Goal: Task Accomplishment & Management: Manage account settings

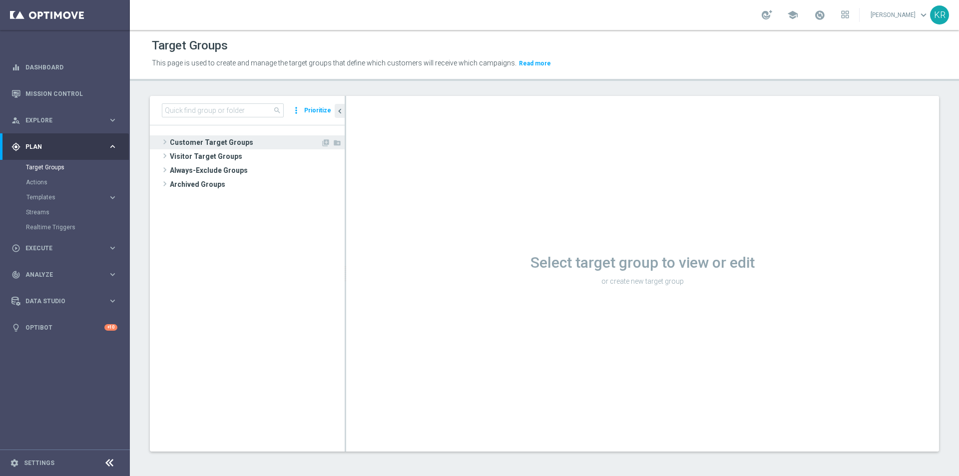
click at [167, 143] on span at bounding box center [165, 142] width 10 height 12
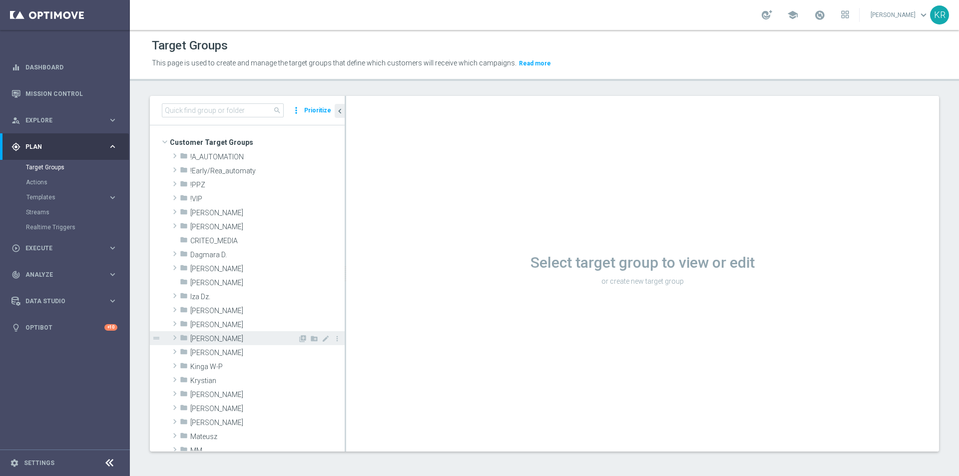
click at [222, 339] on span "[PERSON_NAME]" at bounding box center [243, 339] width 107 height 8
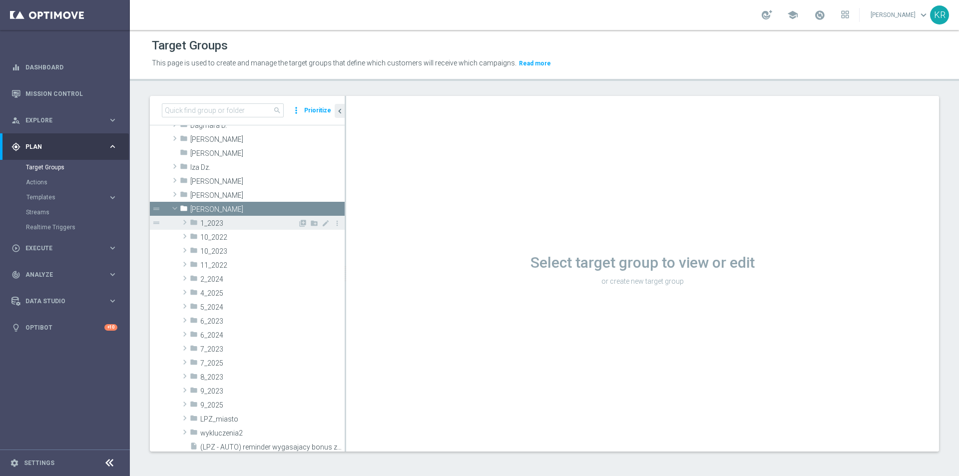
scroll to position [200, 0]
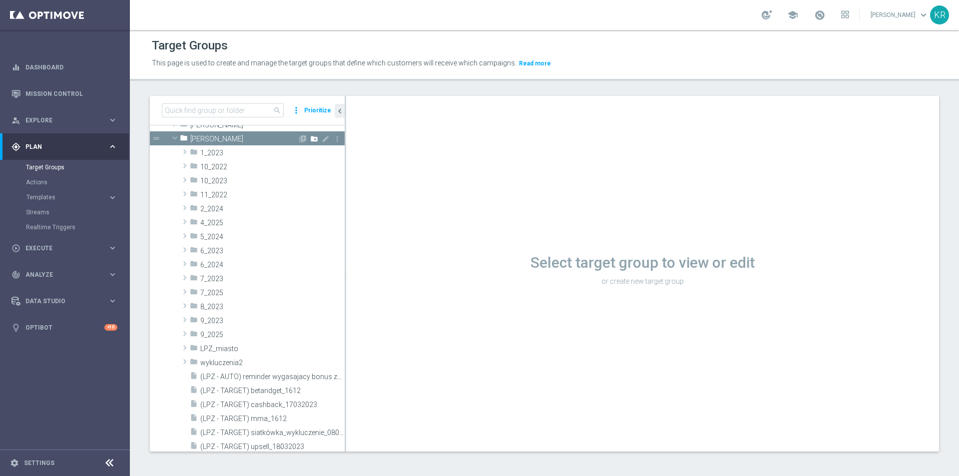
click at [310, 137] on icon "create_new_folder" at bounding box center [314, 139] width 8 height 8
type input "10_2025"
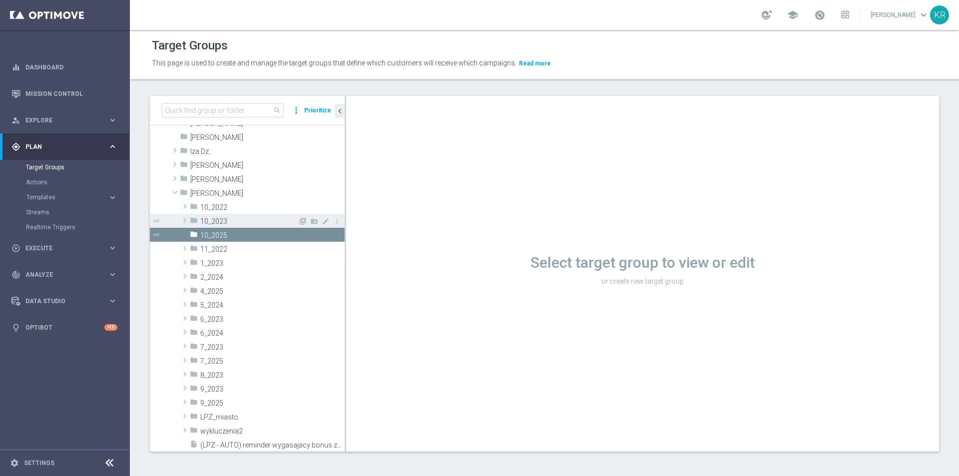
scroll to position [158, 0]
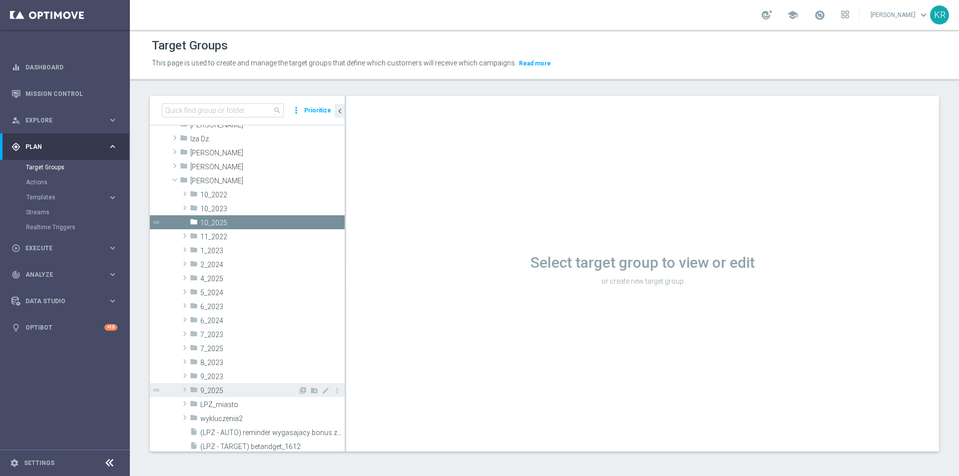
click at [185, 392] on span at bounding box center [185, 390] width 10 height 12
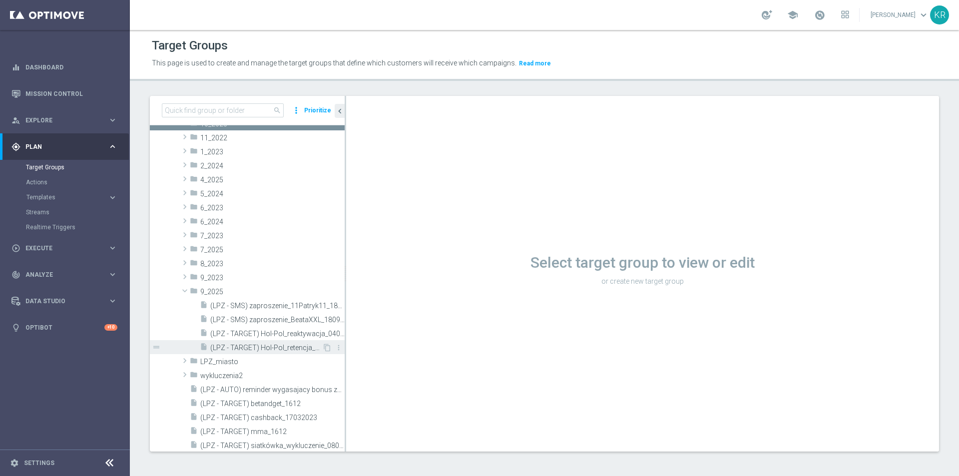
scroll to position [258, 0]
click at [323, 331] on icon "content_copy" at bounding box center [327, 333] width 8 height 8
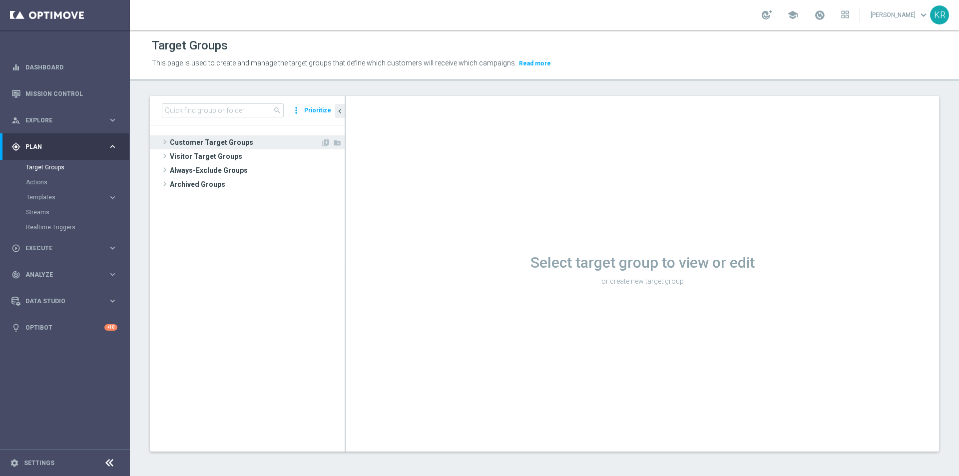
click at [163, 145] on span at bounding box center [165, 142] width 10 height 12
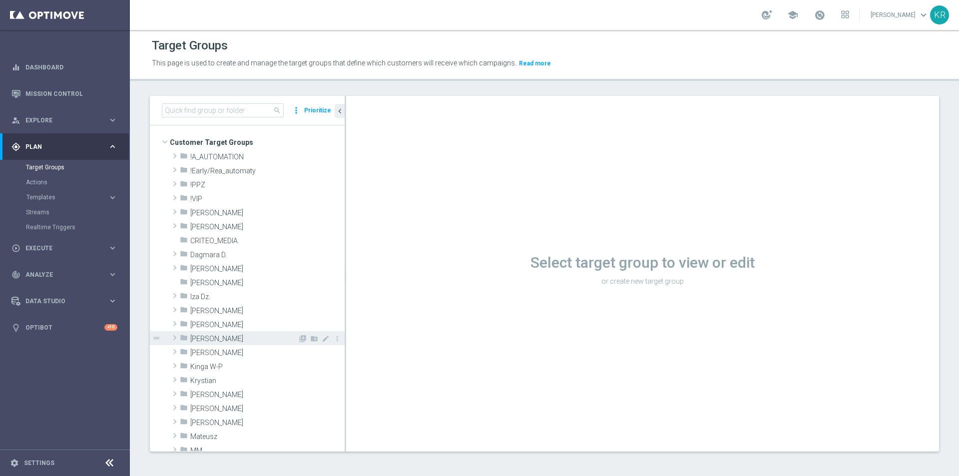
click at [230, 337] on span "[PERSON_NAME]" at bounding box center [243, 339] width 107 height 8
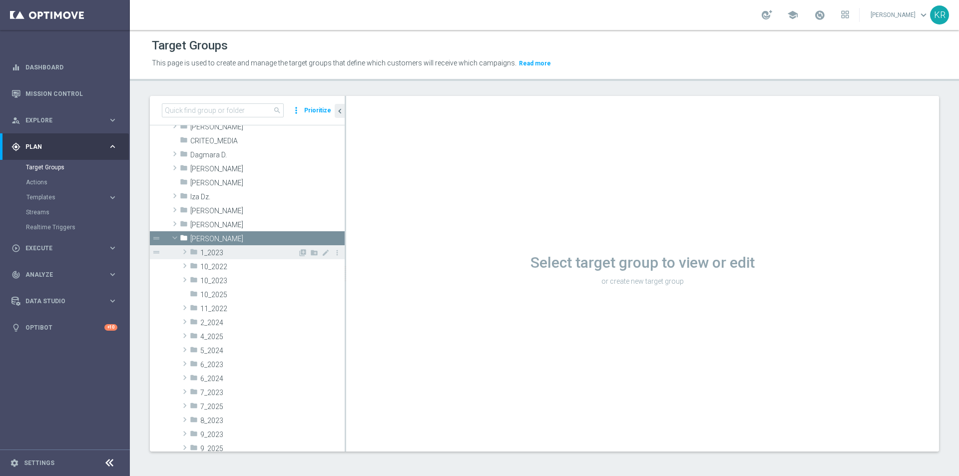
scroll to position [150, 0]
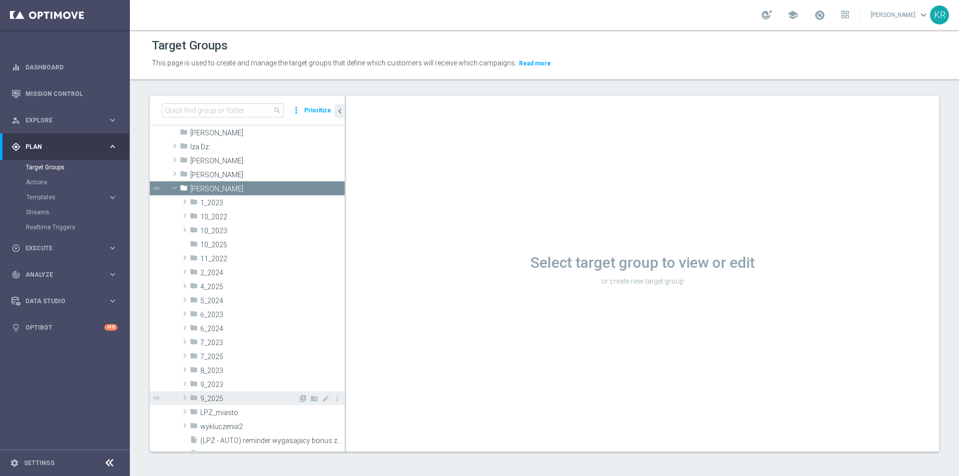
click at [236, 396] on span "9_2025" at bounding box center [248, 399] width 97 height 8
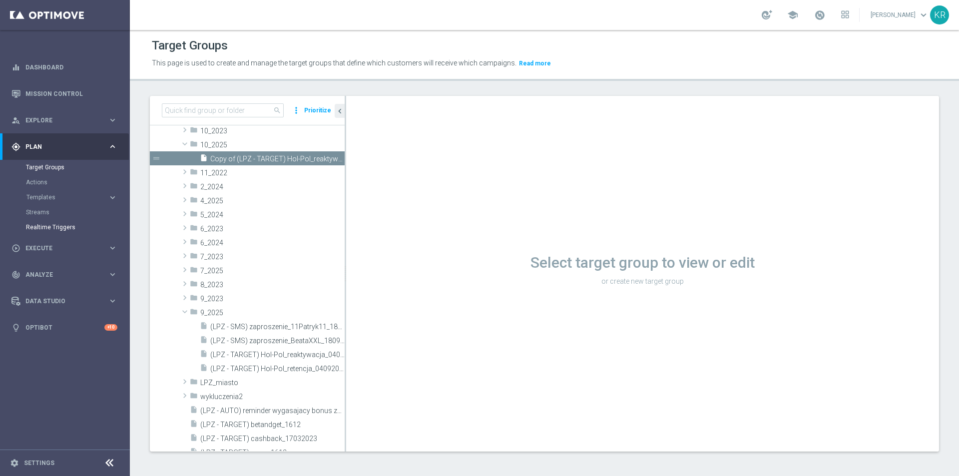
scroll to position [0, 0]
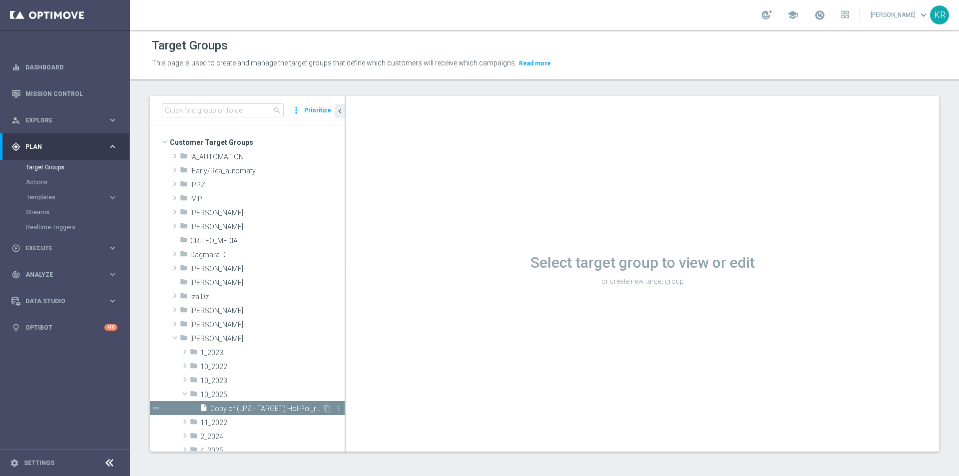
click at [243, 405] on span "Copy of (LPZ - TARGET) Hol-Pol_reaktywacja_04092025" at bounding box center [266, 409] width 112 height 8
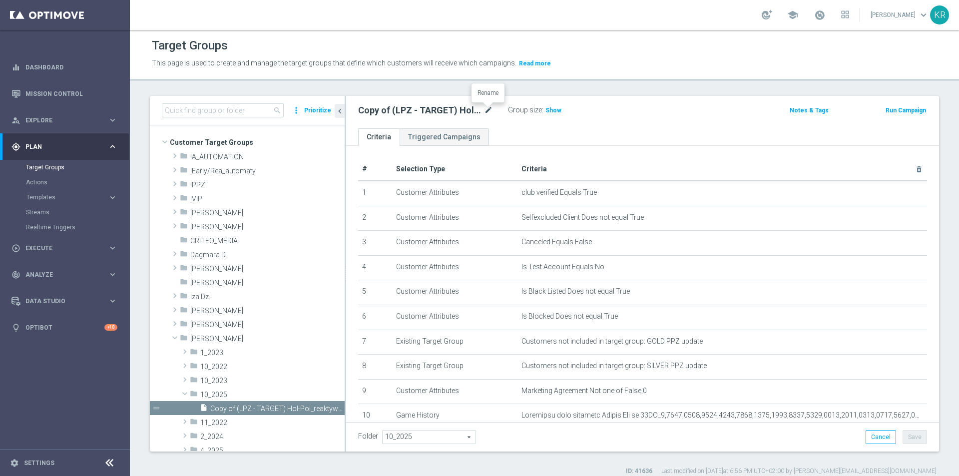
click at [489, 109] on icon "mode_edit" at bounding box center [488, 110] width 9 height 12
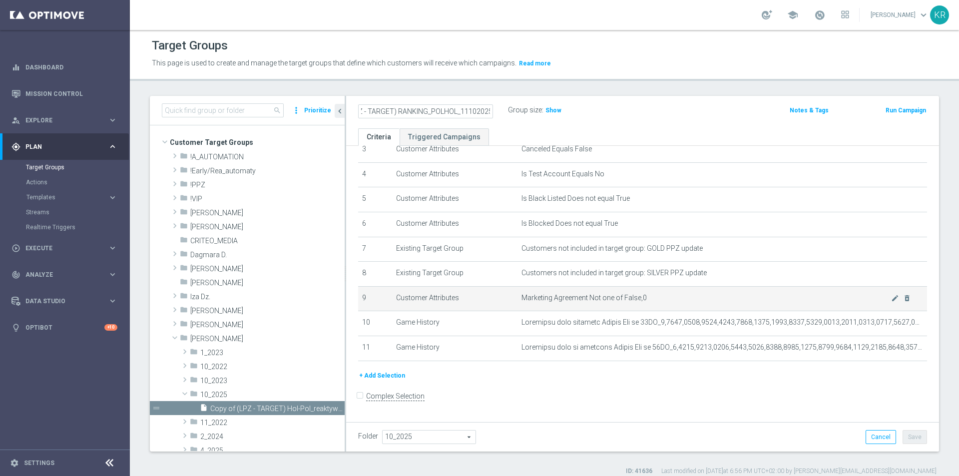
scroll to position [93, 0]
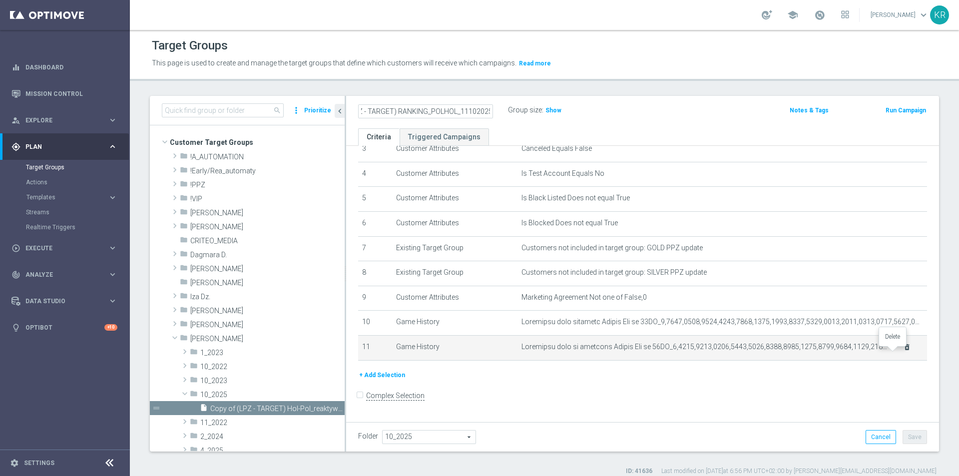
type input "(LPZ - TARGET) RANKING_POLHOL_11102025"
click at [903, 351] on icon "delete_forever" at bounding box center [907, 347] width 8 height 8
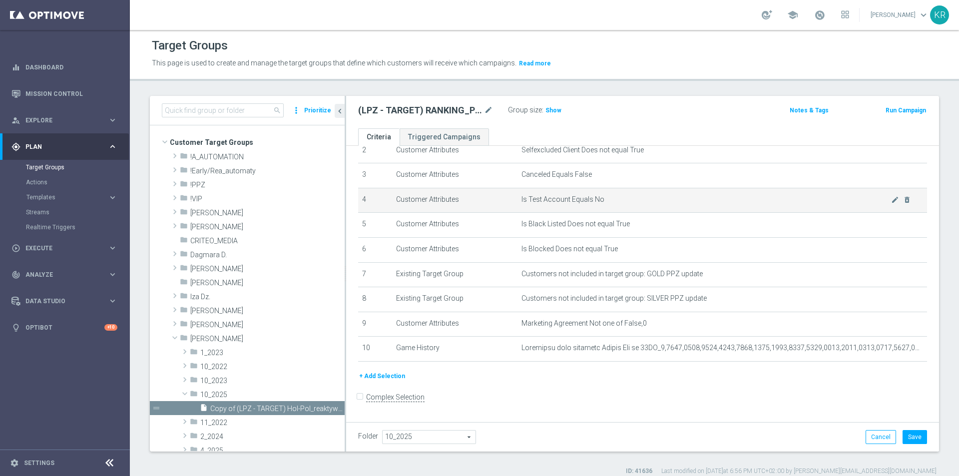
scroll to position [68, 0]
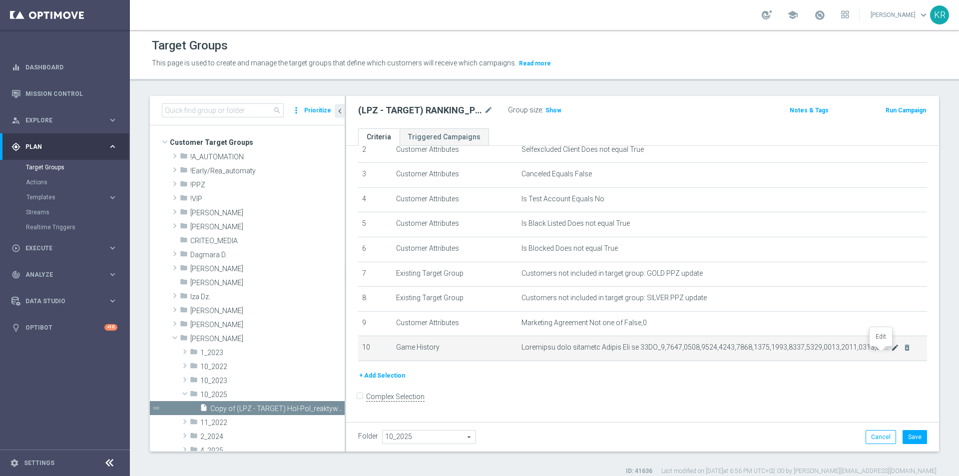
click at [891, 352] on icon "mode_edit" at bounding box center [895, 348] width 8 height 8
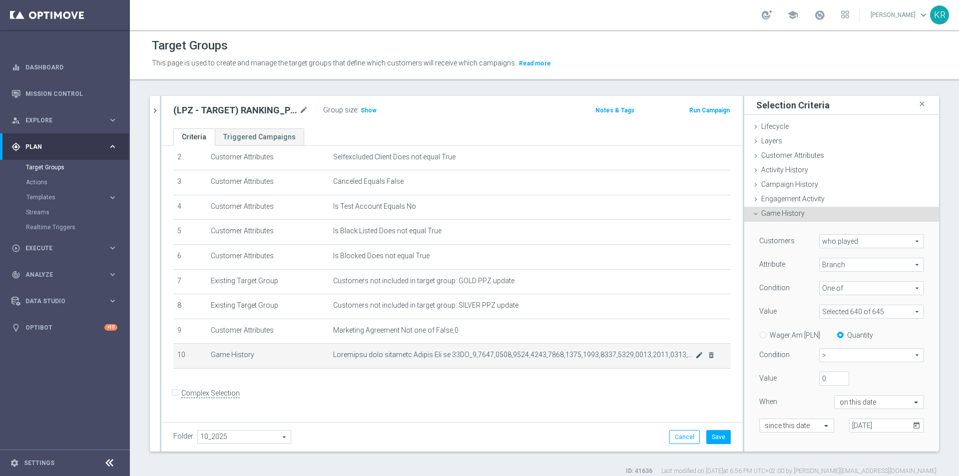
scroll to position [57, 0]
click at [913, 426] on icon "today" at bounding box center [918, 424] width 11 height 11
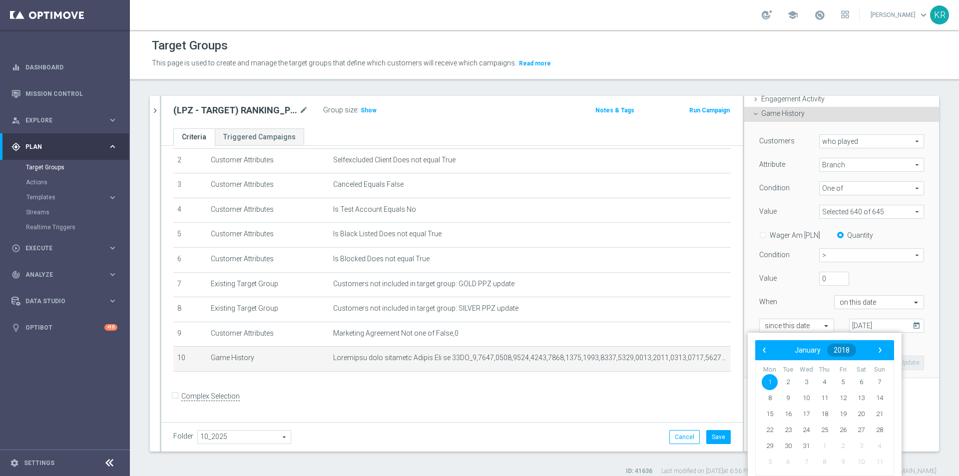
click at [843, 349] on span "2018" at bounding box center [842, 350] width 16 height 8
click at [806, 455] on span "2024" at bounding box center [808, 458] width 23 height 23
click at [789, 378] on span "January" at bounding box center [780, 379] width 38 height 14
click at [769, 379] on span "1" at bounding box center [770, 382] width 16 height 16
type input "01 Jan 2024"
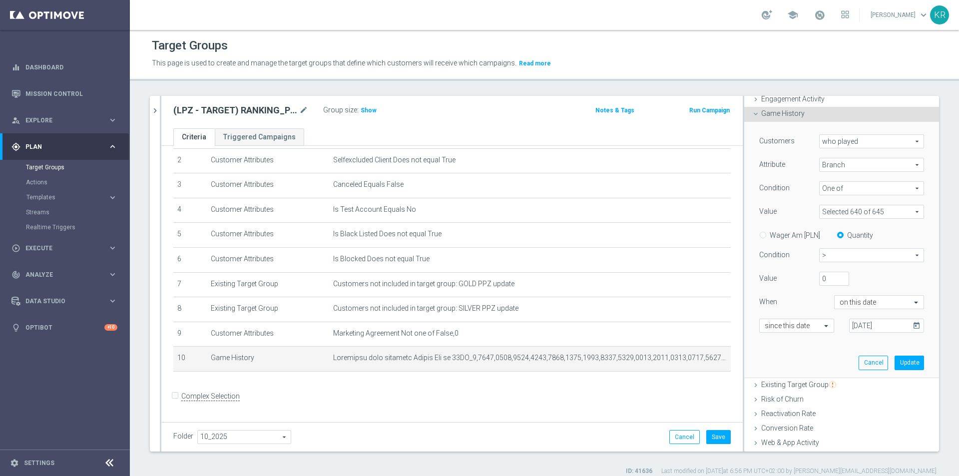
click at [848, 211] on span at bounding box center [872, 211] width 104 height 13
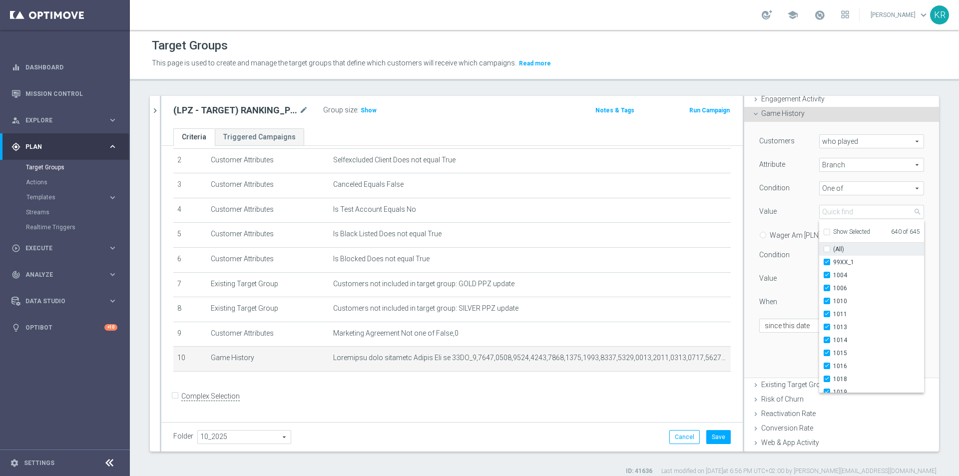
click at [833, 250] on label "(All)" at bounding box center [878, 249] width 91 height 13
click at [827, 250] on input "(All)" at bounding box center [830, 249] width 6 height 6
checkbox input "true"
type input "Selected 645 of 645"
click at [833, 250] on label "(All)" at bounding box center [878, 249] width 91 height 13
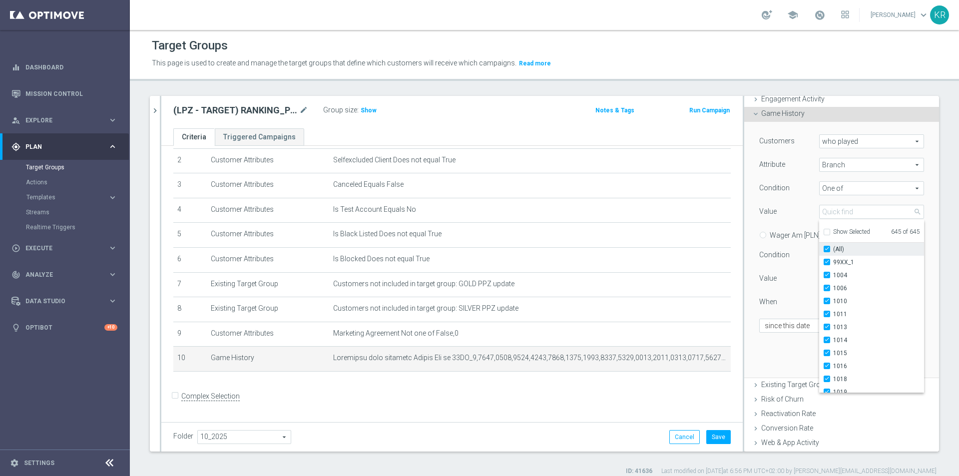
click at [827, 250] on input "(All)" at bounding box center [830, 249] width 6 height 6
checkbox input "false"
type input "Select"
checkbox input "false"
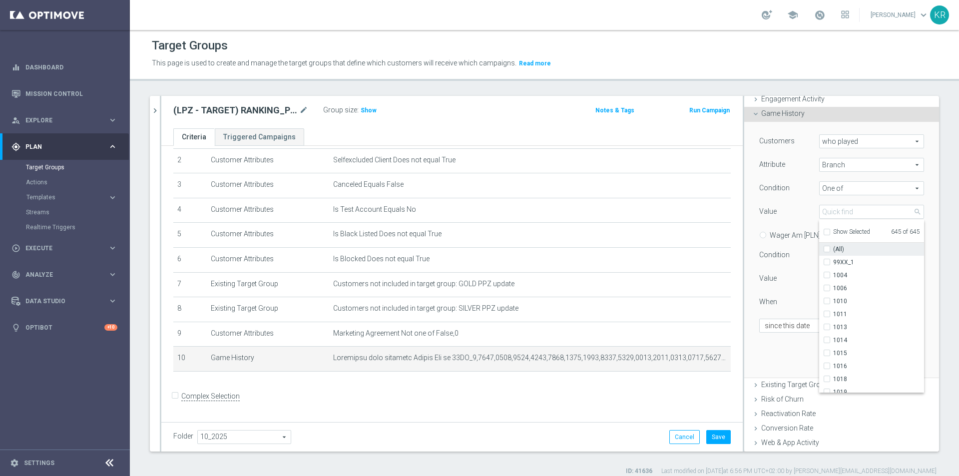
checkbox input "false"
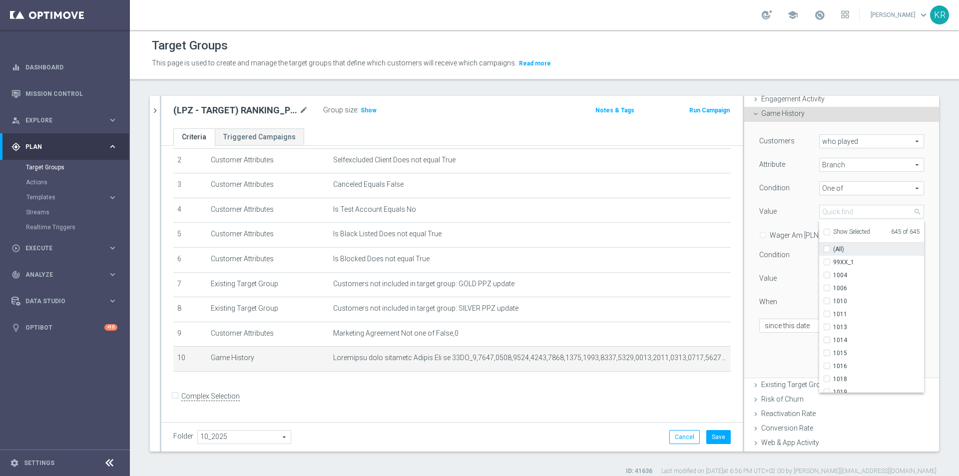
checkbox input "false"
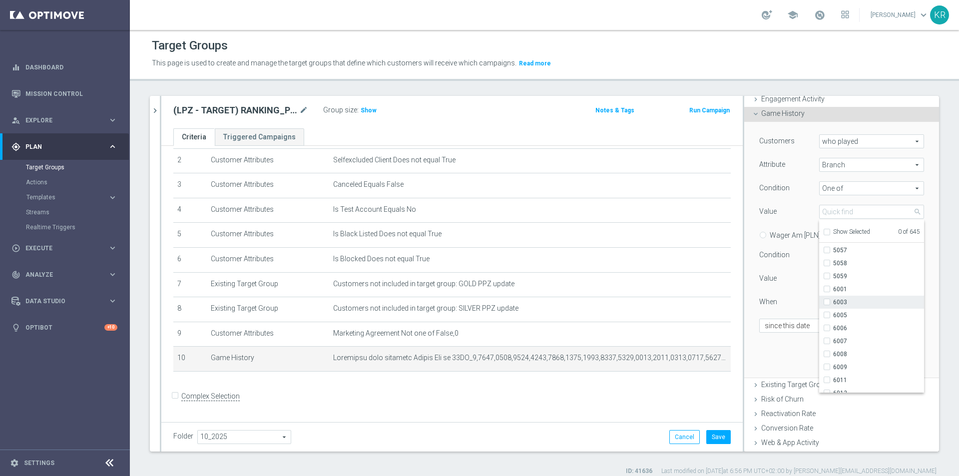
click at [827, 301] on input "6003" at bounding box center [830, 302] width 6 height 6
checkbox input "true"
type input "6003"
click at [846, 341] on span "6007" at bounding box center [878, 341] width 91 height 8
click at [833, 341] on input "6007" at bounding box center [830, 341] width 6 height 6
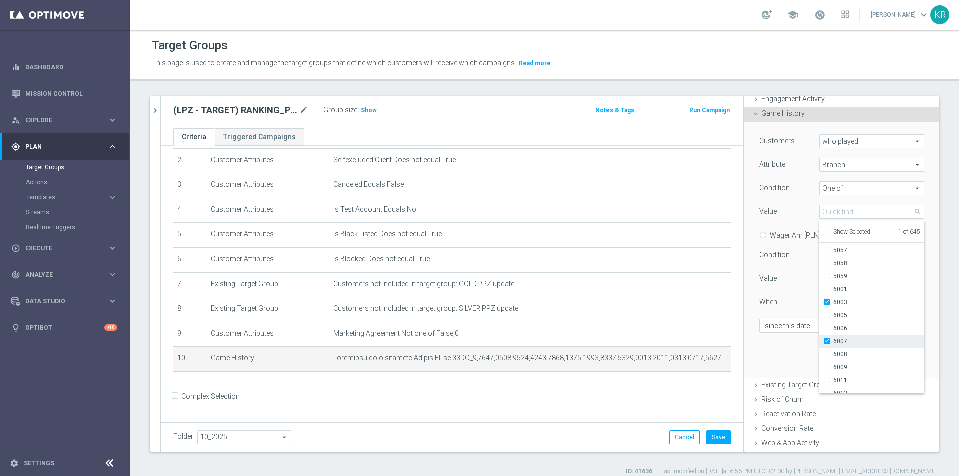
checkbox input "true"
type input "Selected 2 of 645"
click at [838, 379] on span "6011" at bounding box center [878, 380] width 91 height 8
click at [833, 379] on input "6011" at bounding box center [830, 380] width 6 height 6
checkbox input "true"
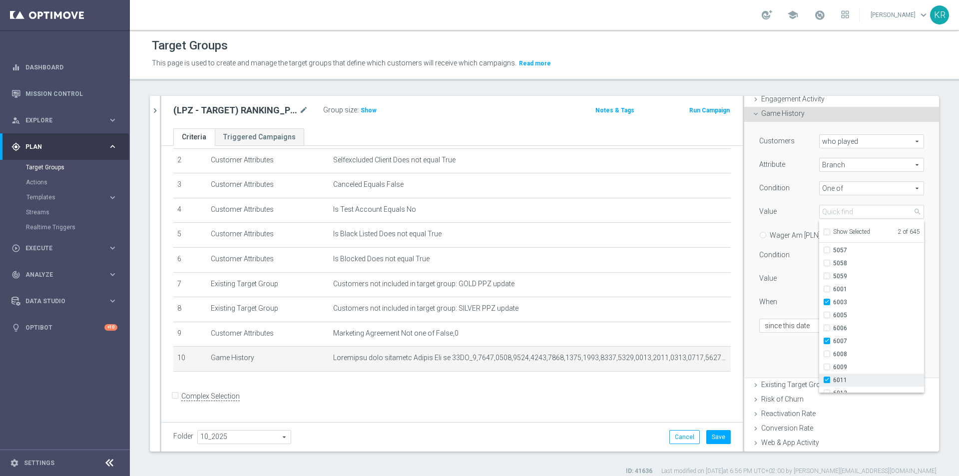
type input "Selected 3 of 645"
click at [839, 294] on span "6012" at bounding box center [878, 293] width 91 height 8
click at [833, 294] on input "6012" at bounding box center [830, 293] width 6 height 6
checkbox input "true"
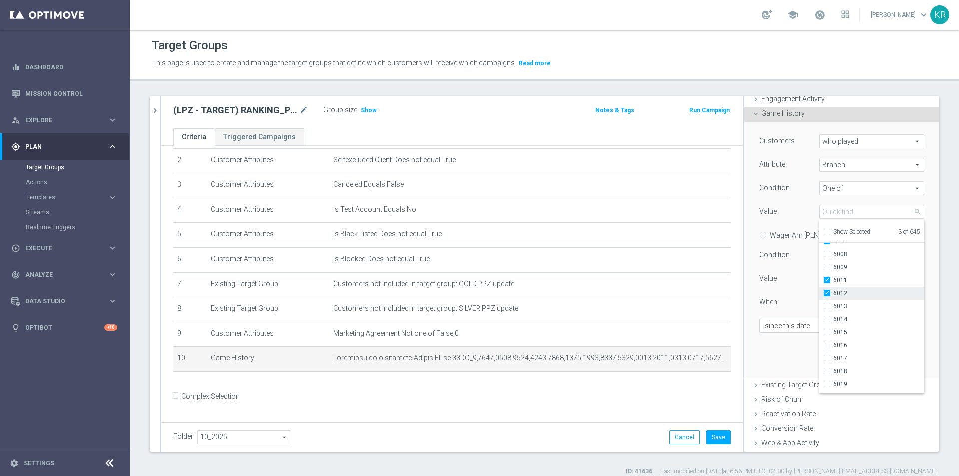
type input "Selected 4 of 645"
click at [844, 345] on span "6016" at bounding box center [878, 345] width 91 height 8
click at [833, 345] on input "6016" at bounding box center [830, 345] width 6 height 6
checkbox input "true"
type input "Selected 5 of 645"
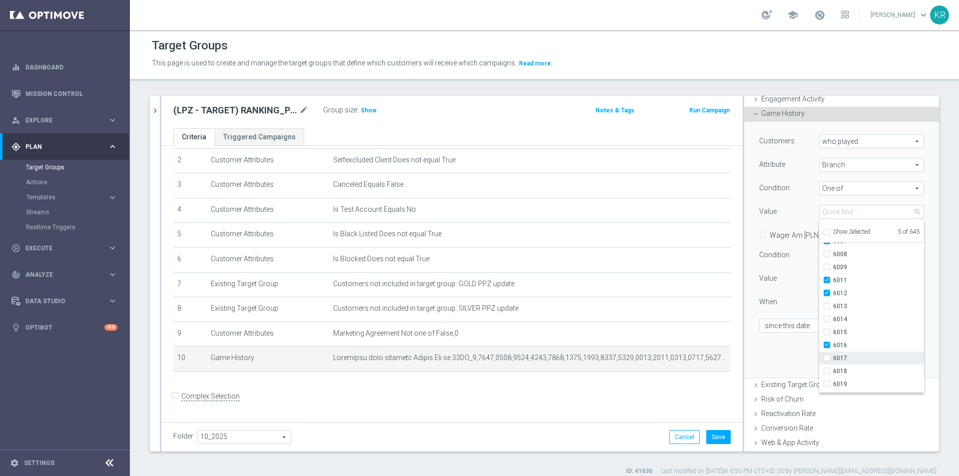
click at [844, 361] on span "6017" at bounding box center [878, 358] width 91 height 8
click at [833, 361] on input "6017" at bounding box center [830, 358] width 6 height 6
checkbox input "true"
type input "Selected 6 of 645"
click at [854, 366] on label "6018" at bounding box center [878, 371] width 91 height 13
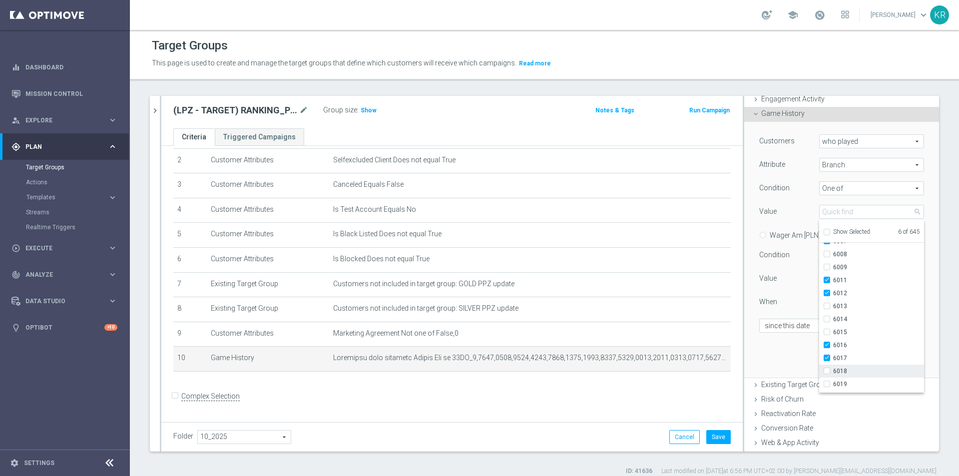
click at [833, 368] on input "6018" at bounding box center [830, 371] width 6 height 6
checkbox input "true"
type input "Selected 7 of 645"
click at [859, 381] on span "6019" at bounding box center [878, 384] width 91 height 8
click at [833, 381] on input "6019" at bounding box center [830, 384] width 6 height 6
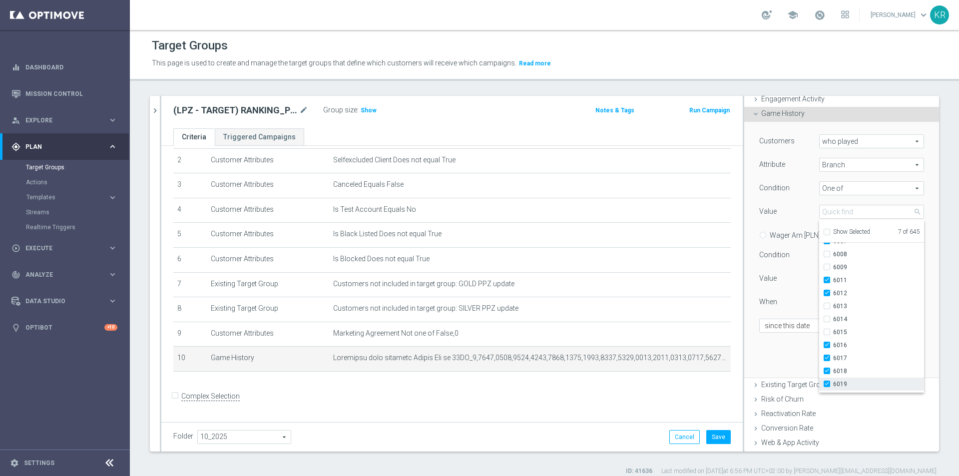
checkbox input "true"
type input "Selected 8 of 645"
click at [838, 294] on span "6020" at bounding box center [878, 297] width 91 height 8
click at [833, 294] on input "6020" at bounding box center [830, 297] width 6 height 6
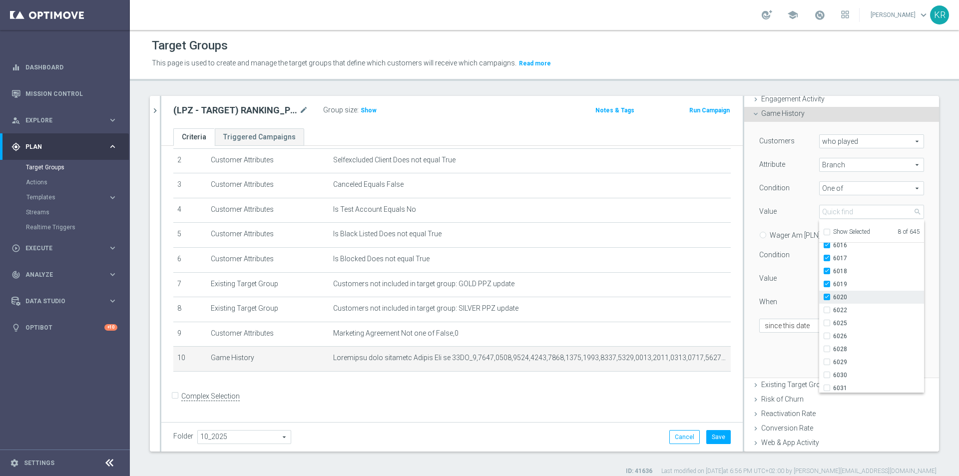
checkbox input "true"
type input "Selected 9 of 645"
click at [850, 362] on span "6029" at bounding box center [878, 362] width 91 height 8
click at [833, 362] on input "6029" at bounding box center [830, 362] width 6 height 6
checkbox input "true"
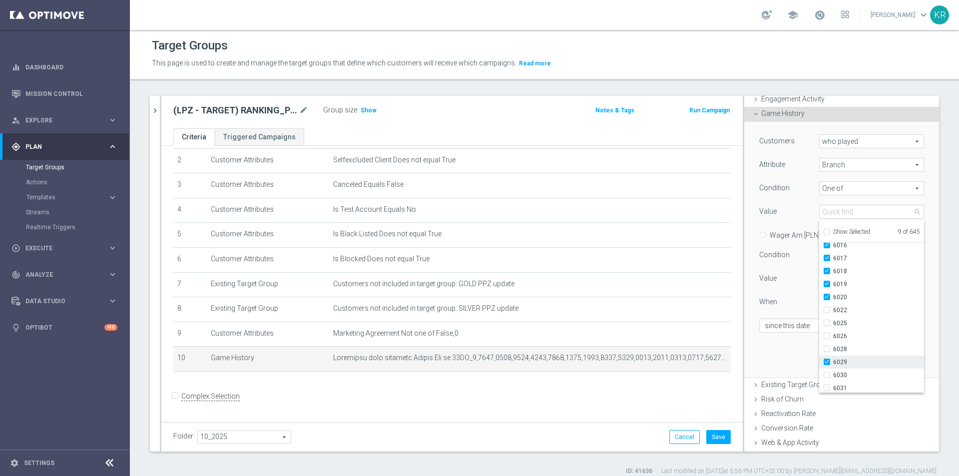
type input "Selected 10 of 645"
click at [852, 370] on label "6030" at bounding box center [878, 375] width 91 height 13
click at [833, 372] on input "6030" at bounding box center [830, 375] width 6 height 6
checkbox input "true"
type input "Selected 11 of 645"
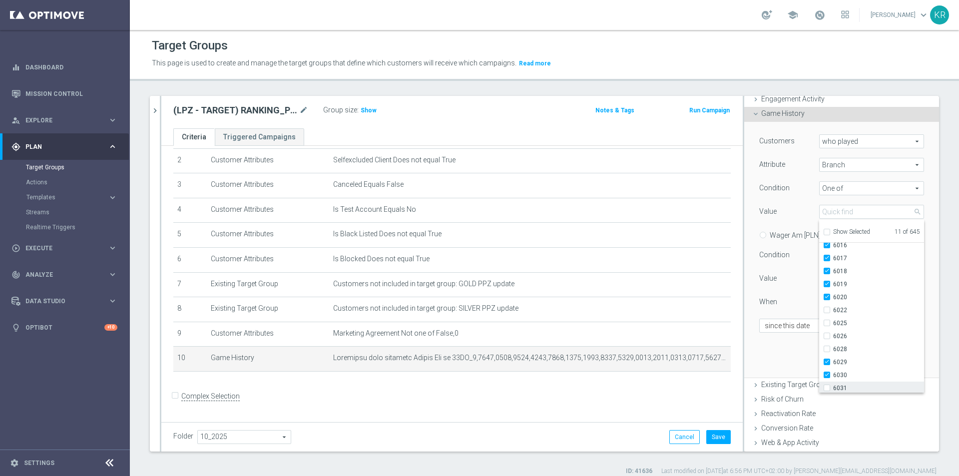
click at [854, 388] on span "6031" at bounding box center [878, 388] width 91 height 8
click at [833, 388] on input "6031" at bounding box center [830, 388] width 6 height 6
checkbox input "true"
type input "Selected 12 of 645"
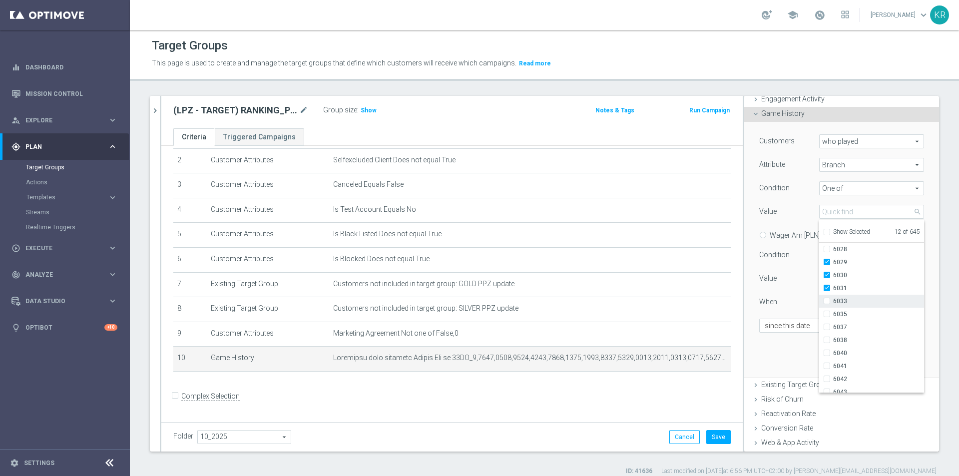
click at [848, 304] on span "6033" at bounding box center [878, 301] width 91 height 8
click at [833, 304] on input "6033" at bounding box center [830, 301] width 6 height 6
checkbox input "true"
type input "Selected 13 of 645"
click at [847, 311] on span "6035" at bounding box center [878, 314] width 91 height 8
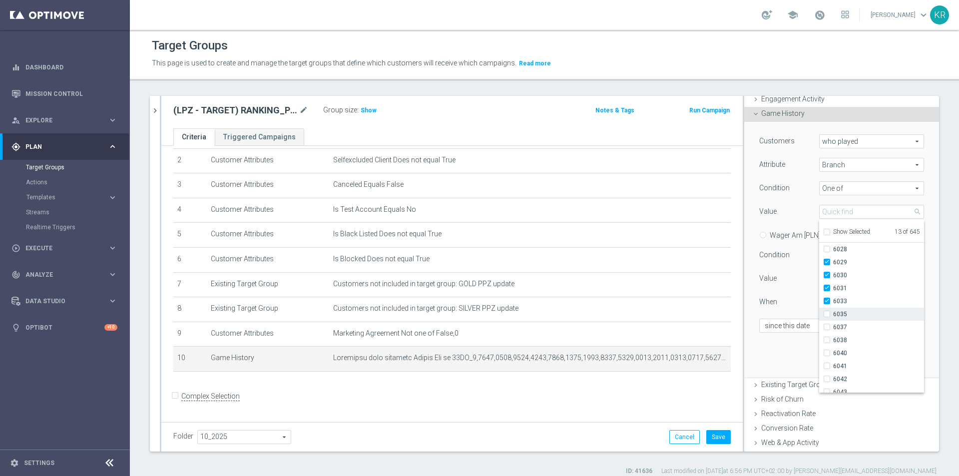
click at [833, 311] on input "6035" at bounding box center [830, 314] width 6 height 6
checkbox input "true"
type input "Selected 14 of 645"
click at [848, 321] on label "6037" at bounding box center [878, 327] width 91 height 13
click at [833, 324] on input "6037" at bounding box center [830, 327] width 6 height 6
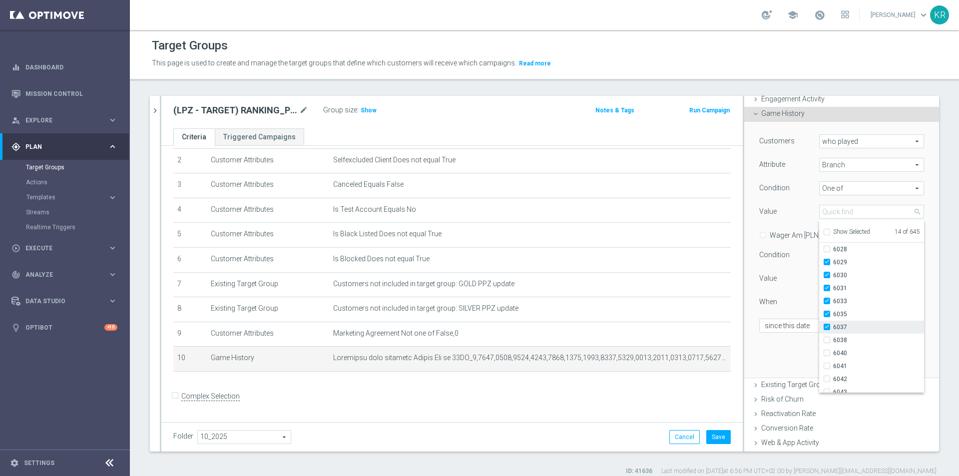
checkbox input "true"
type input "Selected 15 of 645"
click at [856, 349] on label "6040" at bounding box center [878, 353] width 91 height 13
click at [833, 350] on input "6040" at bounding box center [830, 353] width 6 height 6
checkbox input "true"
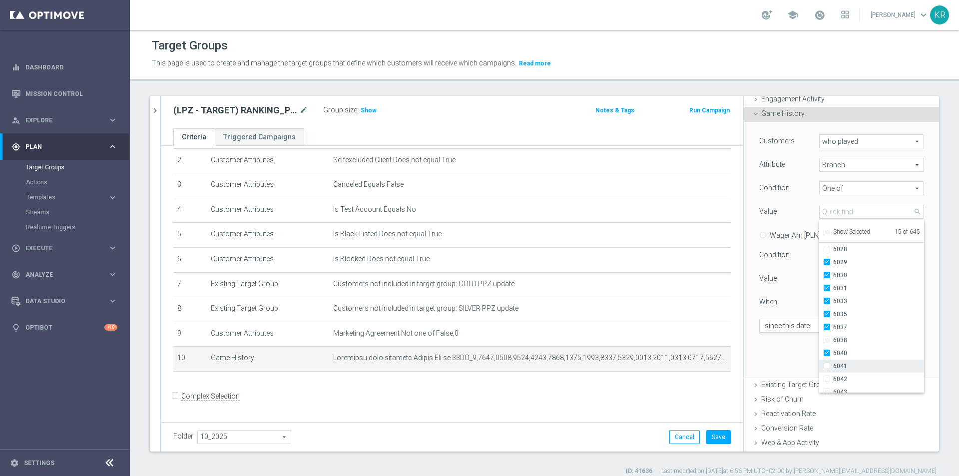
type input "Selected 16 of 645"
click at [856, 362] on span "6041" at bounding box center [878, 366] width 91 height 8
click at [833, 363] on input "6041" at bounding box center [830, 366] width 6 height 6
checkbox input "true"
type input "Selected 17 of 645"
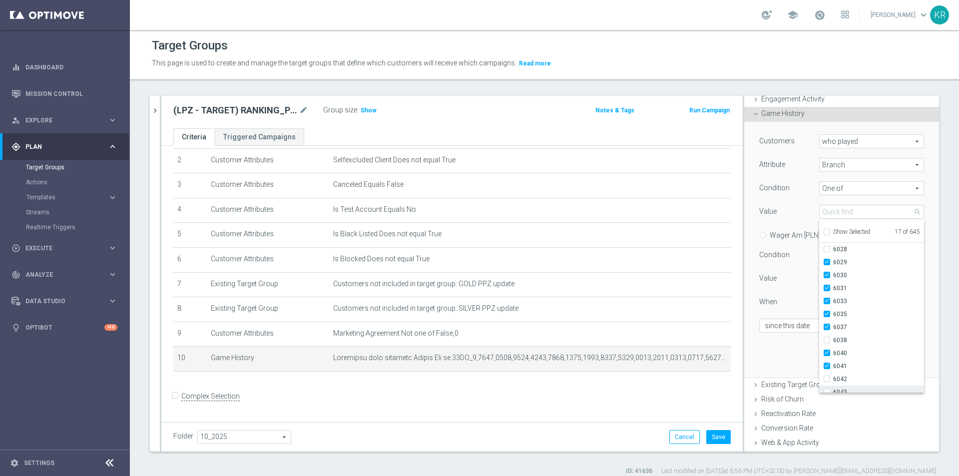
click at [861, 387] on label "6043" at bounding box center [878, 392] width 91 height 13
click at [833, 389] on input "6043" at bounding box center [830, 392] width 6 height 6
checkbox input "true"
type input "Selected 18 of 645"
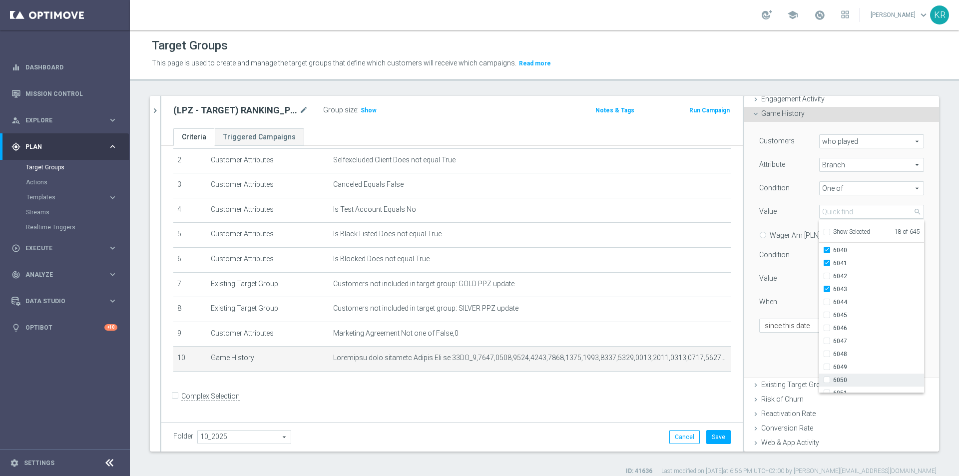
click at [849, 374] on label "6050" at bounding box center [878, 380] width 91 height 13
click at [833, 377] on input "6050" at bounding box center [830, 380] width 6 height 6
checkbox input "true"
type input "Selected 19 of 645"
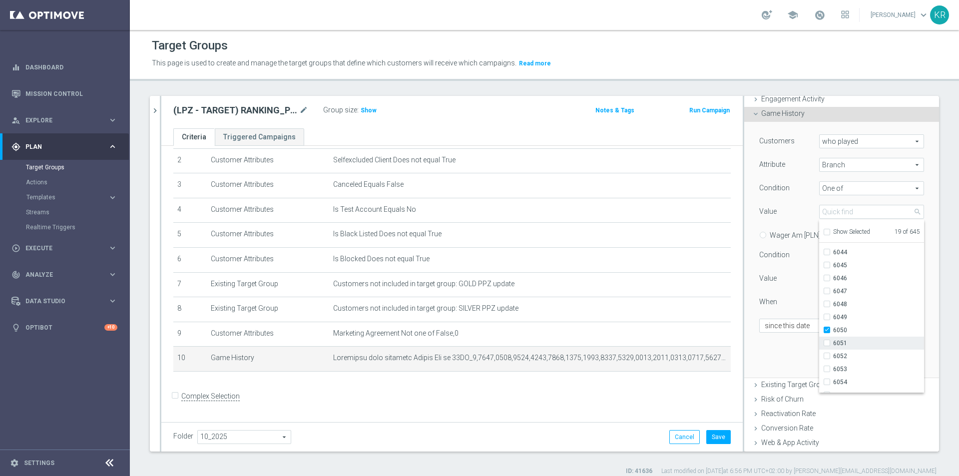
click at [837, 338] on label "6051" at bounding box center [878, 343] width 91 height 13
click at [833, 340] on input "6051" at bounding box center [830, 343] width 6 height 6
checkbox input "true"
type input "Selected 20 of 645"
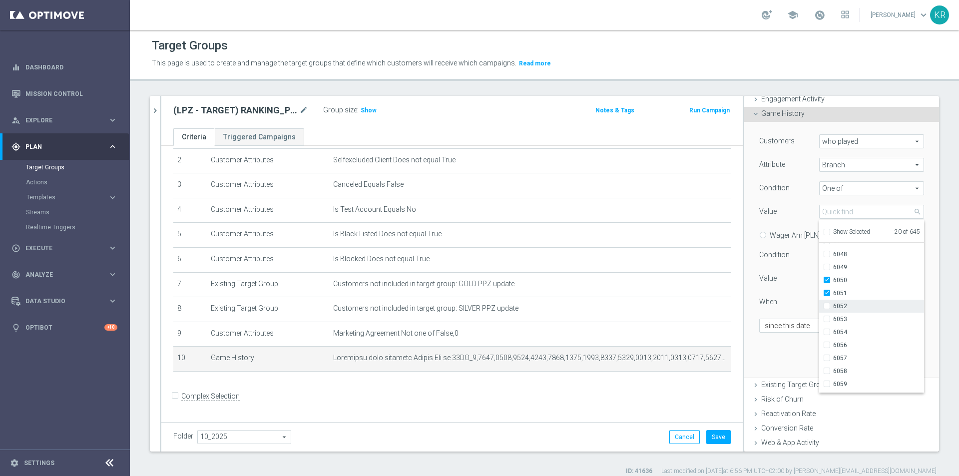
click at [837, 305] on span "6052" at bounding box center [878, 306] width 91 height 8
click at [833, 305] on input "6052" at bounding box center [830, 306] width 6 height 6
checkbox input "true"
type input "Selected 21 of 645"
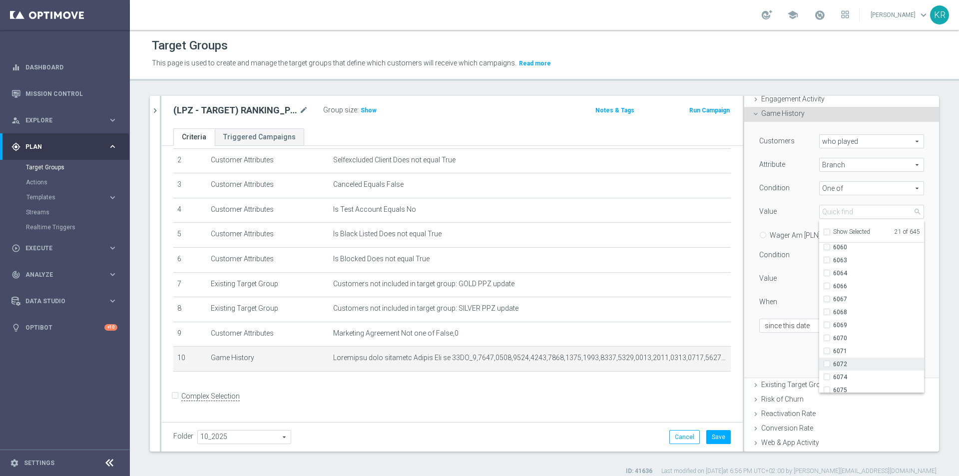
click at [862, 362] on span "6072" at bounding box center [878, 364] width 91 height 8
click at [833, 362] on input "6072" at bounding box center [830, 364] width 6 height 6
checkbox input "true"
type input "Selected 22 of 645"
click at [862, 376] on span "6074" at bounding box center [878, 377] width 91 height 8
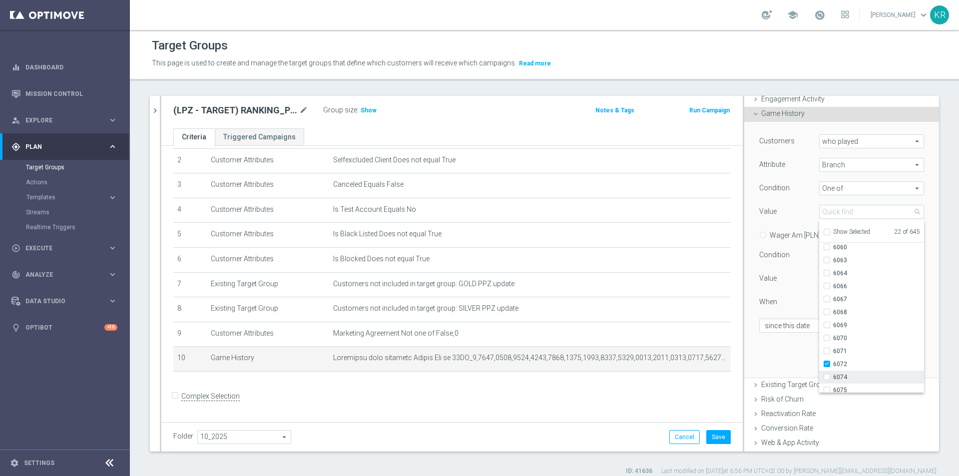
click at [833, 376] on input "6074" at bounding box center [830, 377] width 6 height 6
checkbox input "true"
type input "Selected 23 of 645"
click at [862, 386] on span "6075" at bounding box center [878, 390] width 91 height 8
click at [833, 387] on input "6075" at bounding box center [830, 390] width 6 height 6
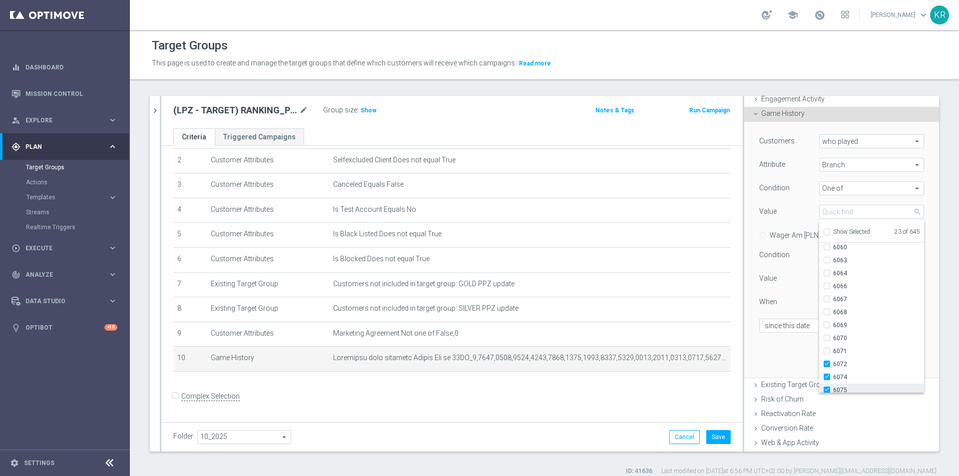
checkbox input "true"
type input "Selected 24 of 645"
click at [849, 343] on span "6081" at bounding box center [878, 341] width 91 height 8
click at [833, 343] on input "6081" at bounding box center [830, 341] width 6 height 6
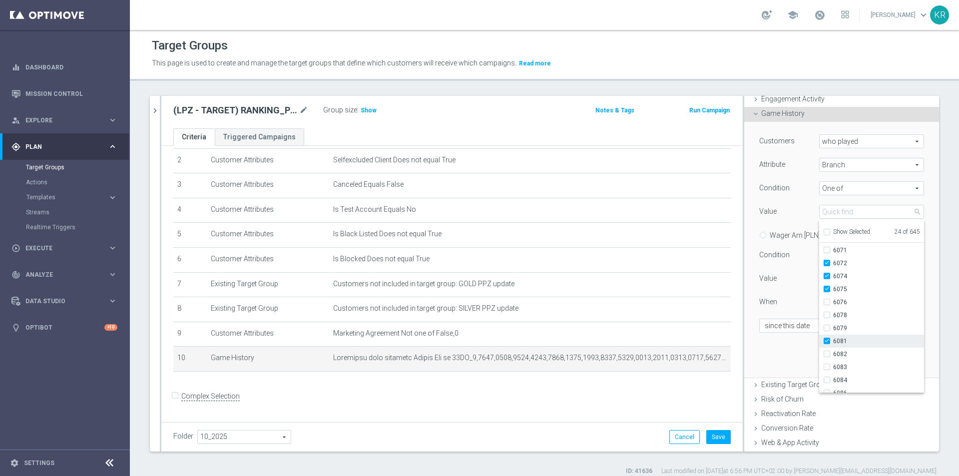
checkbox input "true"
type input "Selected 25 of 645"
click at [857, 366] on span "6083" at bounding box center [878, 367] width 91 height 8
click at [833, 366] on input "6083" at bounding box center [830, 367] width 6 height 6
checkbox input "true"
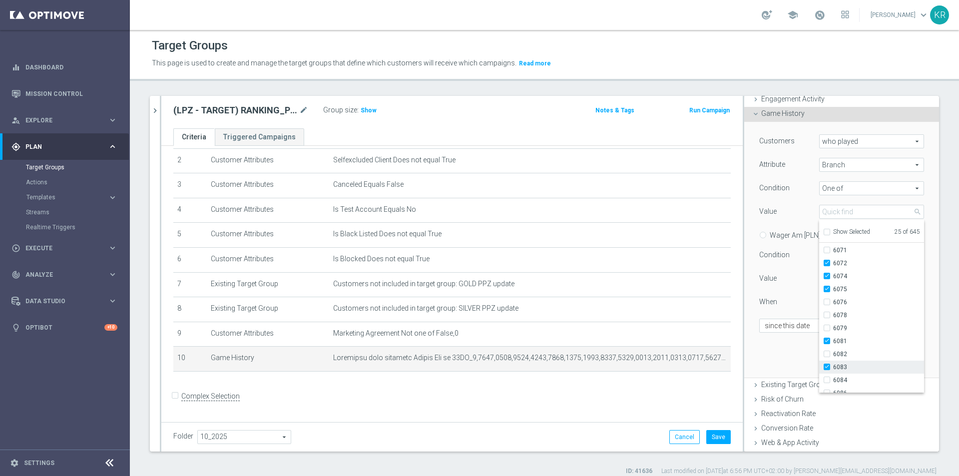
type input "Selected 26 of 645"
click at [843, 345] on span "6086" at bounding box center [878, 343] width 91 height 8
click at [833, 345] on input "6086" at bounding box center [830, 343] width 6 height 6
checkbox input "true"
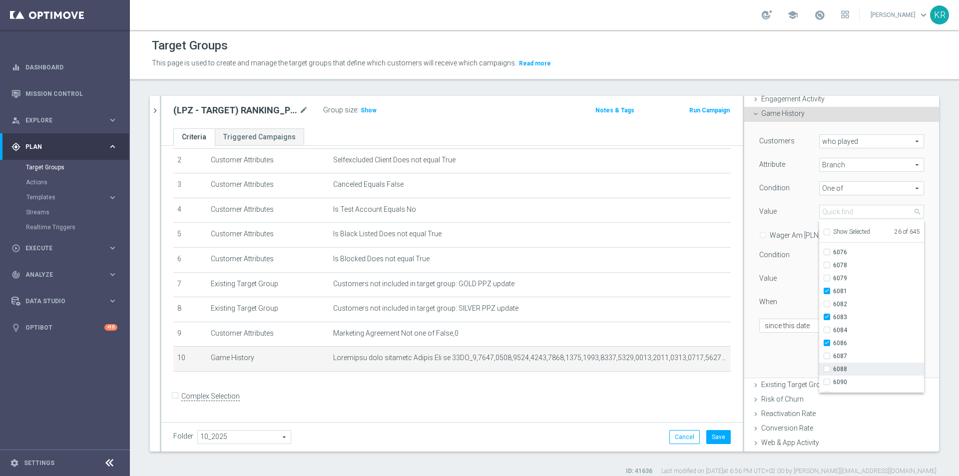
type input "Selected 27 of 645"
click at [851, 379] on span "6090" at bounding box center [878, 382] width 91 height 8
click at [833, 379] on input "6090" at bounding box center [830, 382] width 6 height 6
checkbox input "true"
type input "Selected 28 of 645"
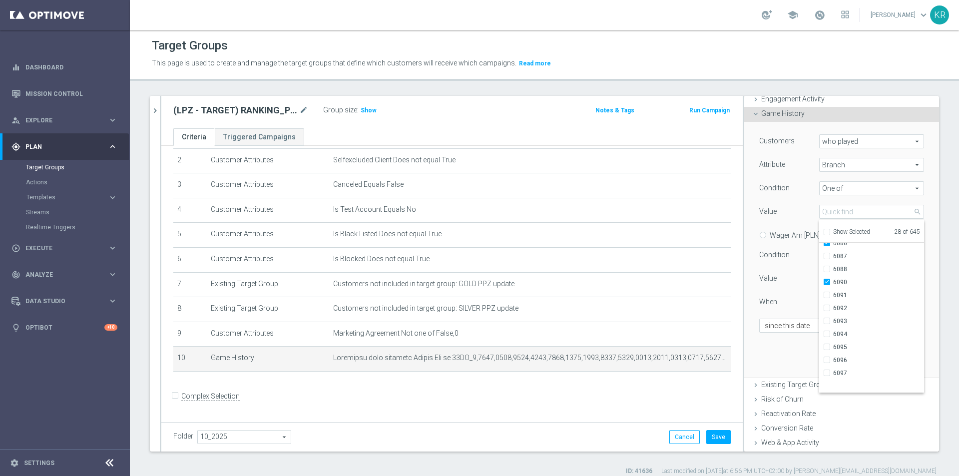
scroll to position [6397, 0]
click at [851, 383] on span "6094" at bounding box center [878, 384] width 91 height 8
click at [833, 383] on input "6094" at bounding box center [830, 384] width 6 height 6
checkbox input "true"
type input "Selected 29 of 645"
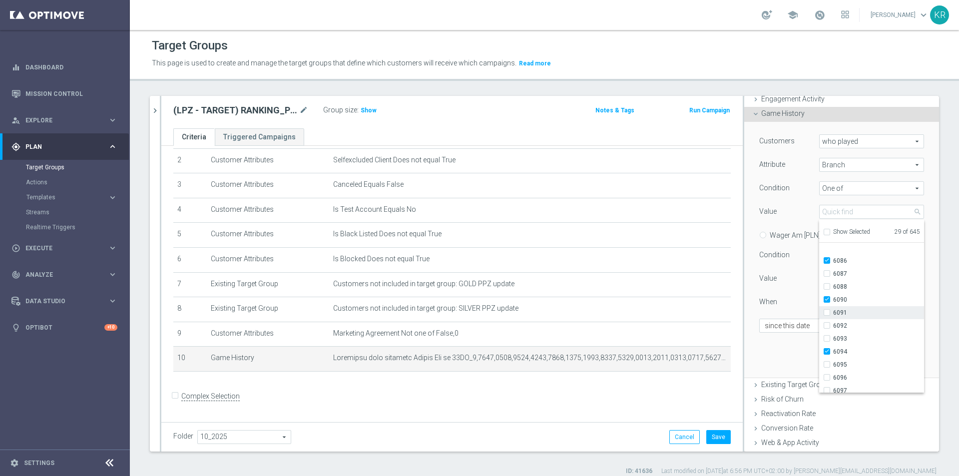
scroll to position [6447, 0]
click at [842, 348] on span "6095" at bounding box center [878, 347] width 91 height 8
click at [833, 348] on input "6095" at bounding box center [830, 347] width 6 height 6
checkbox input "true"
type input "Selected 30 of 645"
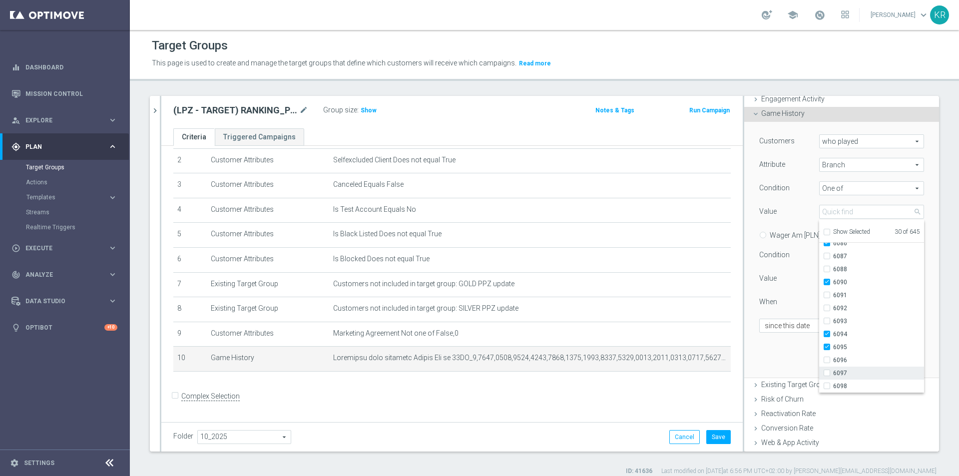
click at [851, 374] on span "6097" at bounding box center [878, 373] width 91 height 8
click at [833, 374] on input "6097" at bounding box center [830, 373] width 6 height 6
checkbox input "true"
type input "Selected 31 of 645"
click at [852, 384] on span "6098" at bounding box center [878, 386] width 91 height 8
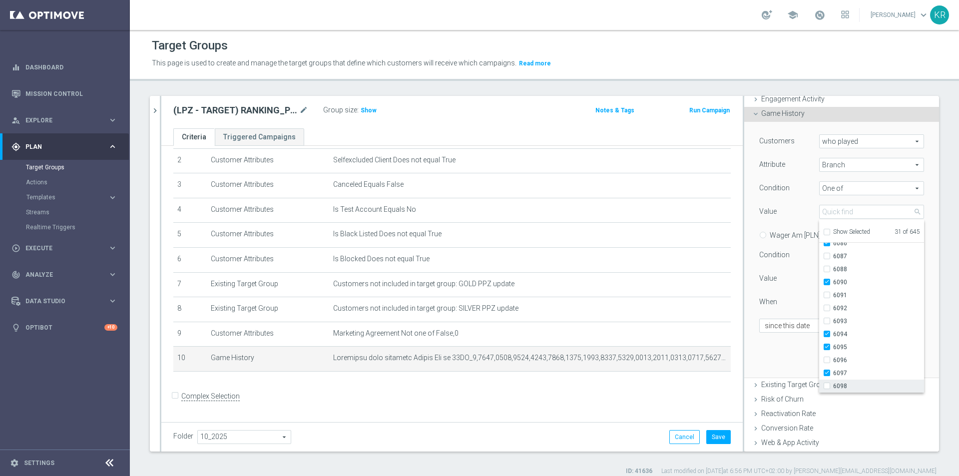
click at [833, 384] on input "6098" at bounding box center [830, 386] width 6 height 6
checkbox input "true"
type input "Selected 32 of 645"
click at [850, 350] on span "6099" at bounding box center [878, 349] width 91 height 8
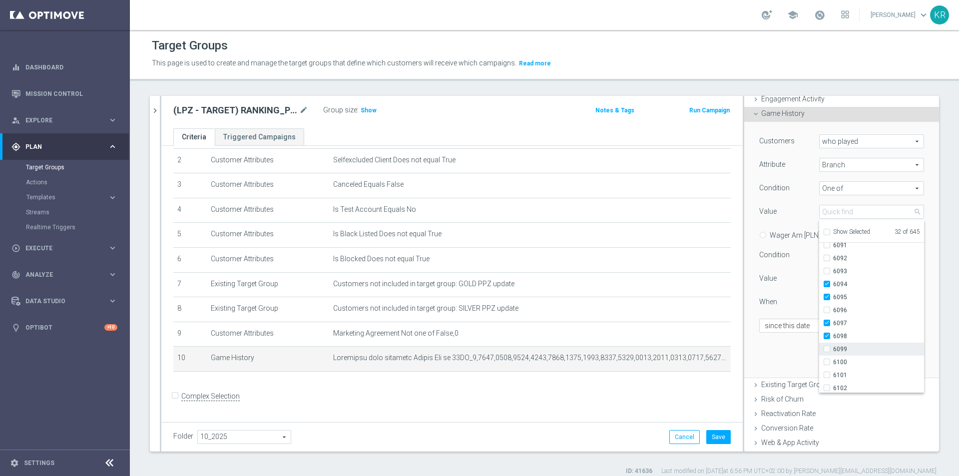
click at [833, 350] on input "6099" at bounding box center [830, 349] width 6 height 6
checkbox input "true"
type input "Selected 33 of 645"
click at [836, 301] on span "6103" at bounding box center [878, 301] width 91 height 8
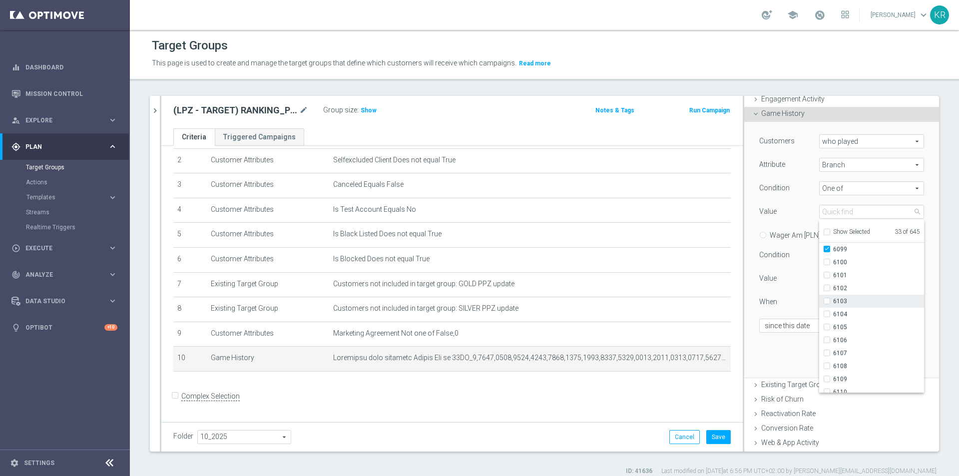
click at [833, 301] on input "6103" at bounding box center [830, 301] width 6 height 6
checkbox input "true"
type input "Selected 34 of 645"
click at [840, 310] on label "6104" at bounding box center [878, 314] width 91 height 13
click at [833, 311] on input "6104" at bounding box center [830, 314] width 6 height 6
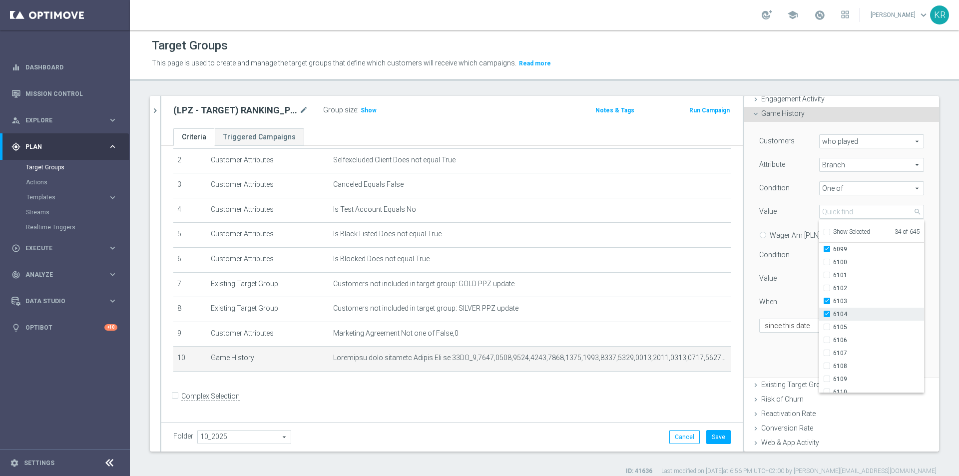
checkbox input "true"
type input "Selected 35 of 645"
click at [842, 331] on span "6105" at bounding box center [878, 327] width 91 height 8
click at [833, 331] on input "6105" at bounding box center [830, 327] width 6 height 6
checkbox input "true"
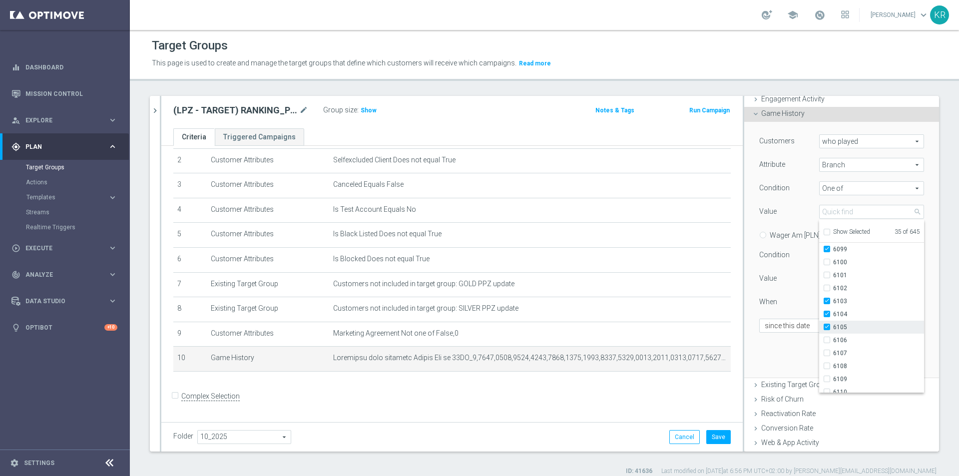
type input "Selected 36 of 645"
click at [844, 341] on span "6106" at bounding box center [878, 340] width 91 height 8
click at [833, 341] on input "6106" at bounding box center [830, 340] width 6 height 6
checkbox input "true"
type input "Selected 37 of 645"
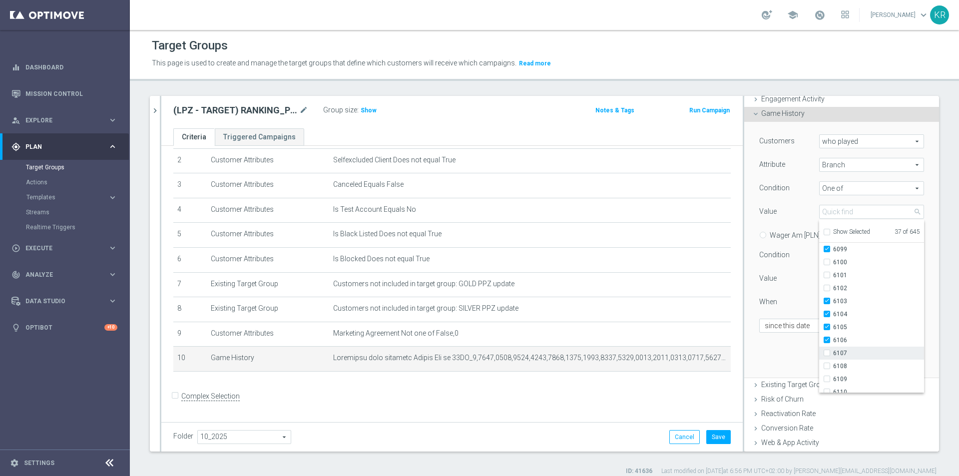
click at [846, 352] on span "6107" at bounding box center [878, 353] width 91 height 8
click at [833, 352] on input "6107" at bounding box center [830, 353] width 6 height 6
checkbox input "true"
type input "Selected 38 of 645"
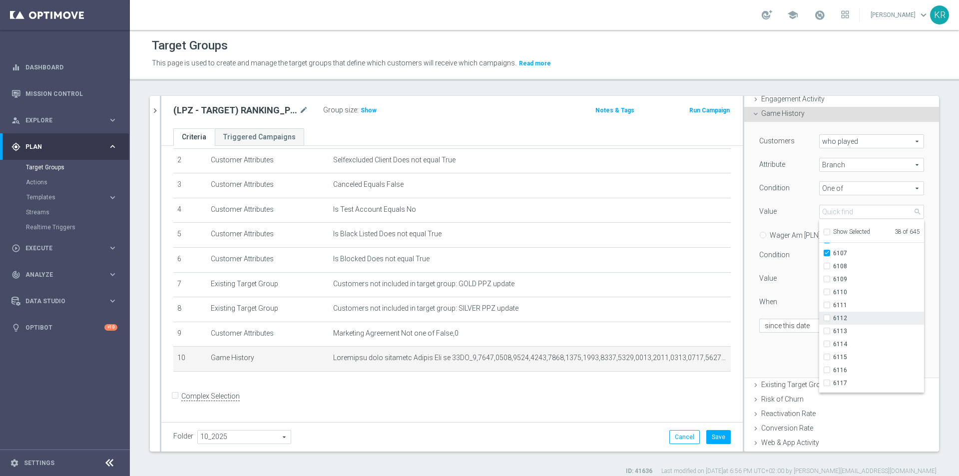
click at [847, 316] on span "6112" at bounding box center [878, 318] width 91 height 8
click at [833, 316] on input "6112" at bounding box center [830, 318] width 6 height 6
checkbox input "true"
type input "Selected 39 of 645"
click at [849, 329] on span "6113" at bounding box center [878, 331] width 91 height 8
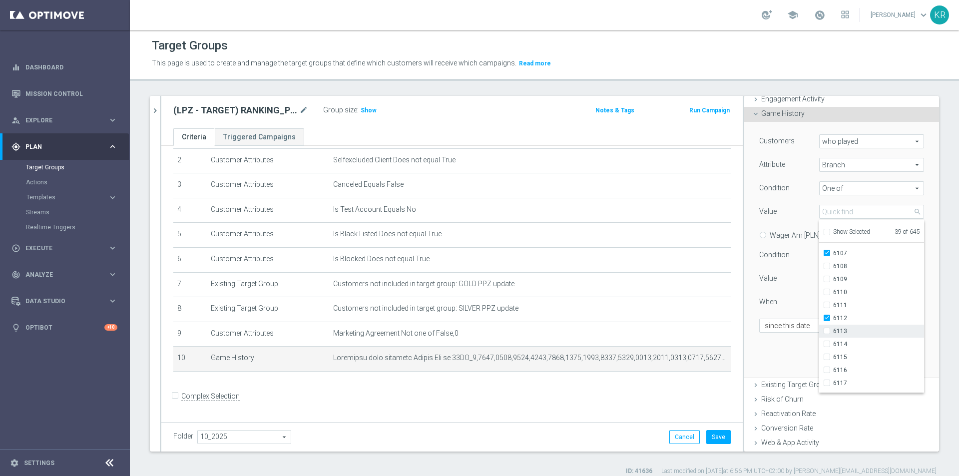
click at [833, 329] on input "6113" at bounding box center [830, 331] width 6 height 6
checkbox input "true"
type input "Selected 40 of 645"
click at [837, 382] on span "6117" at bounding box center [878, 383] width 91 height 8
click at [833, 382] on input "6117" at bounding box center [830, 383] width 6 height 6
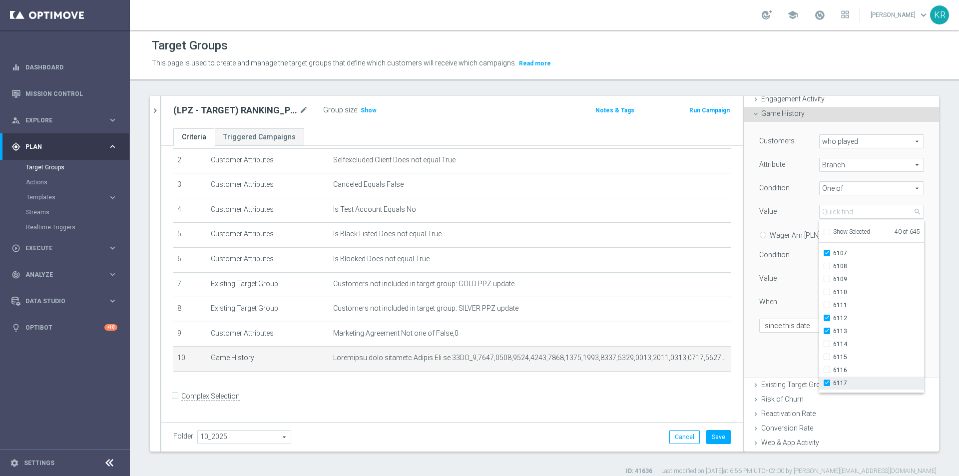
checkbox input "true"
type input "Selected 41 of 645"
click at [845, 325] on span "6120" at bounding box center [878, 322] width 91 height 8
click at [833, 325] on input "6120" at bounding box center [830, 322] width 6 height 6
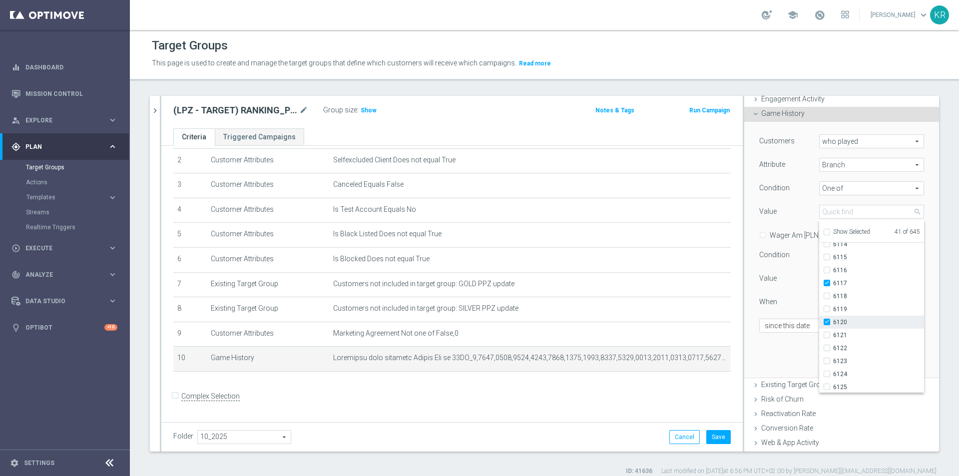
checkbox input "true"
type input "Selected 42 of 645"
click at [844, 334] on span "6121" at bounding box center [878, 335] width 91 height 8
click at [833, 334] on input "6121" at bounding box center [830, 335] width 6 height 6
checkbox input "true"
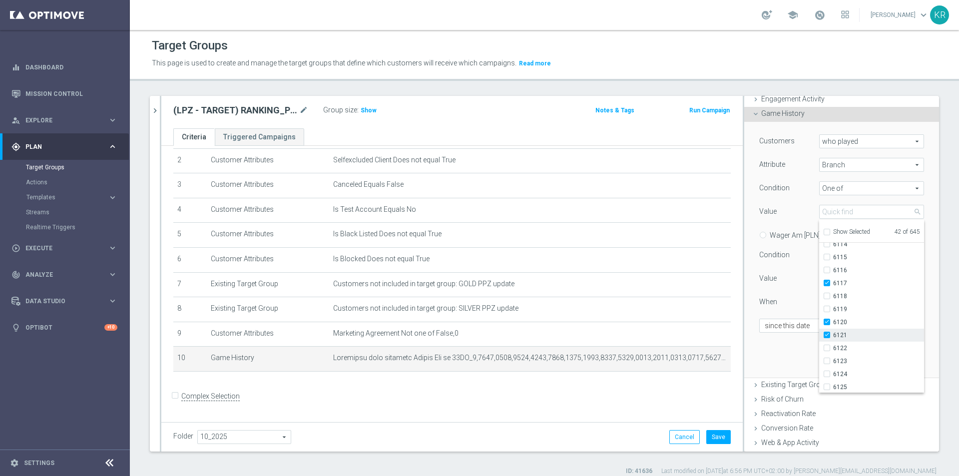
type input "Selected 43 of 645"
click at [850, 358] on span "6123" at bounding box center [878, 361] width 91 height 8
click at [833, 358] on input "6123" at bounding box center [830, 361] width 6 height 6
checkbox input "true"
type input "Selected 44 of 645"
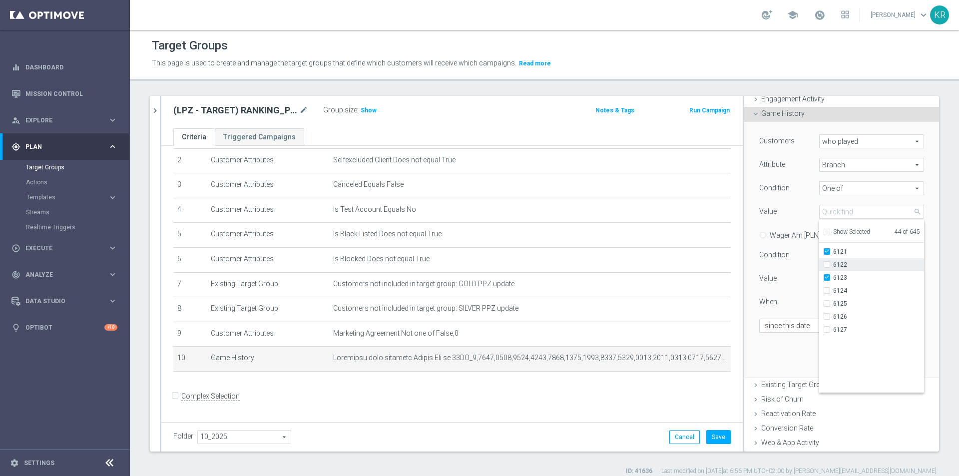
scroll to position [6897, 0]
click at [839, 277] on span "6124" at bounding box center [878, 274] width 91 height 8
click at [833, 277] on input "6124" at bounding box center [830, 274] width 6 height 6
checkbox input "true"
type input "Selected 45 of 645"
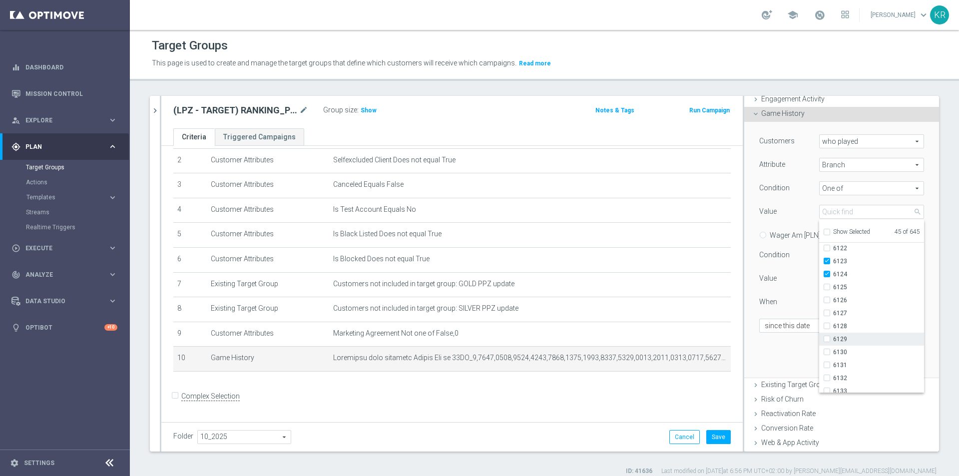
click at [853, 337] on span "6129" at bounding box center [878, 339] width 91 height 8
click at [833, 337] on input "6129" at bounding box center [830, 339] width 6 height 6
checkbox input "true"
type input "Selected 46 of 645"
click at [851, 354] on span "6130" at bounding box center [878, 352] width 91 height 8
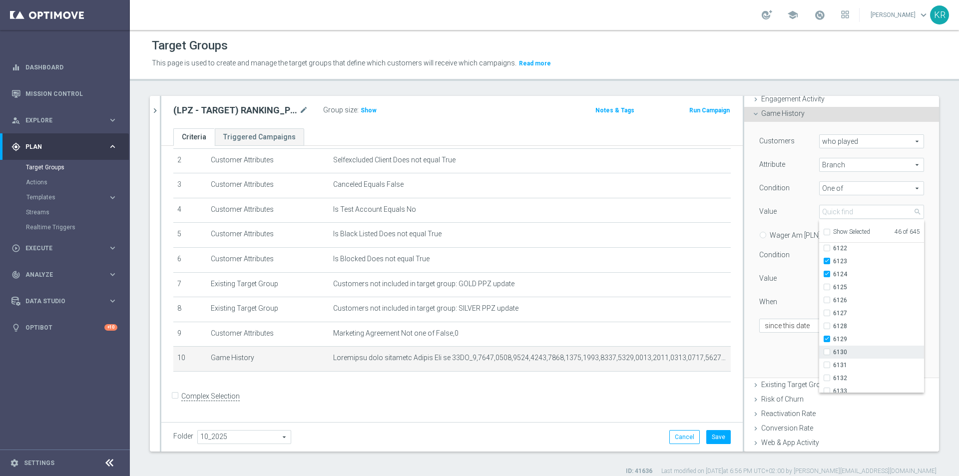
click at [833, 354] on input "6130" at bounding box center [830, 352] width 6 height 6
checkbox input "true"
type input "Selected 47 of 645"
click at [850, 363] on span "6131" at bounding box center [878, 365] width 91 height 8
click at [833, 363] on input "6131" at bounding box center [830, 365] width 6 height 6
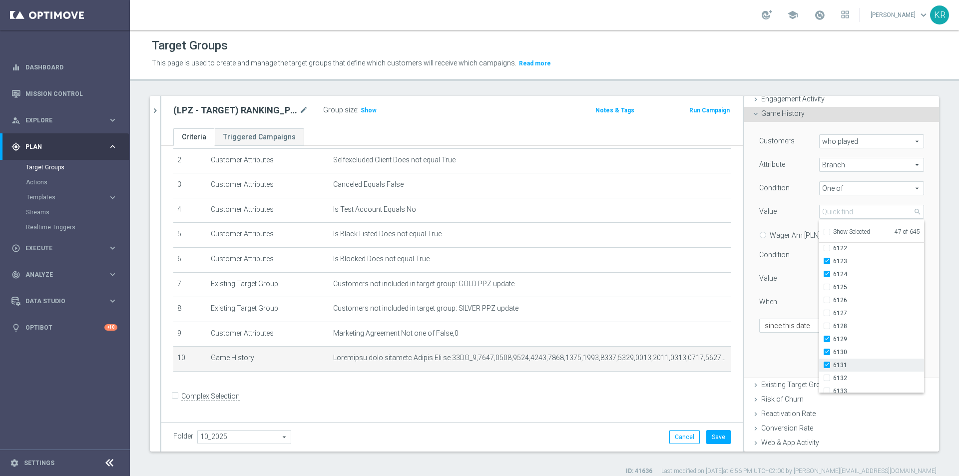
checkbox input "true"
type input "Selected 48 of 645"
click at [854, 377] on span "6132" at bounding box center [878, 378] width 91 height 8
click at [833, 377] on input "6132" at bounding box center [830, 378] width 6 height 6
checkbox input "true"
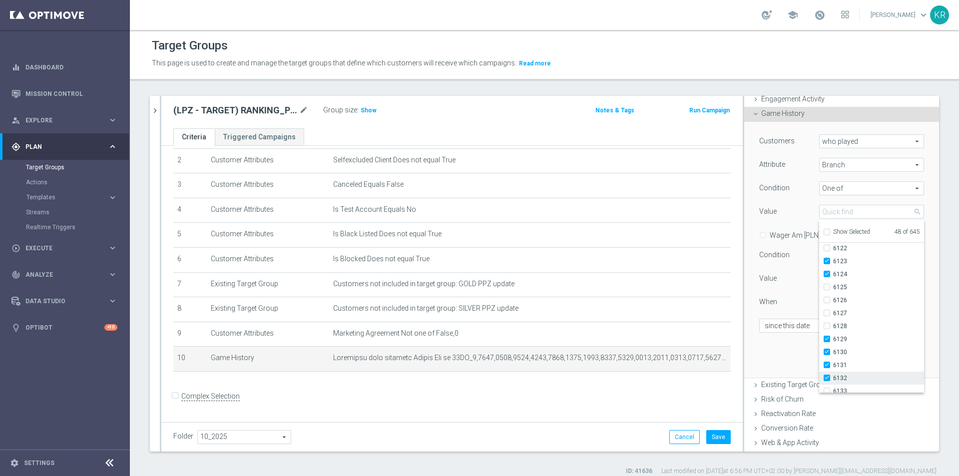
type input "Selected 49 of 645"
click at [848, 344] on span "6133" at bounding box center [878, 341] width 91 height 8
click at [833, 344] on input "6133" at bounding box center [830, 341] width 6 height 6
checkbox input "true"
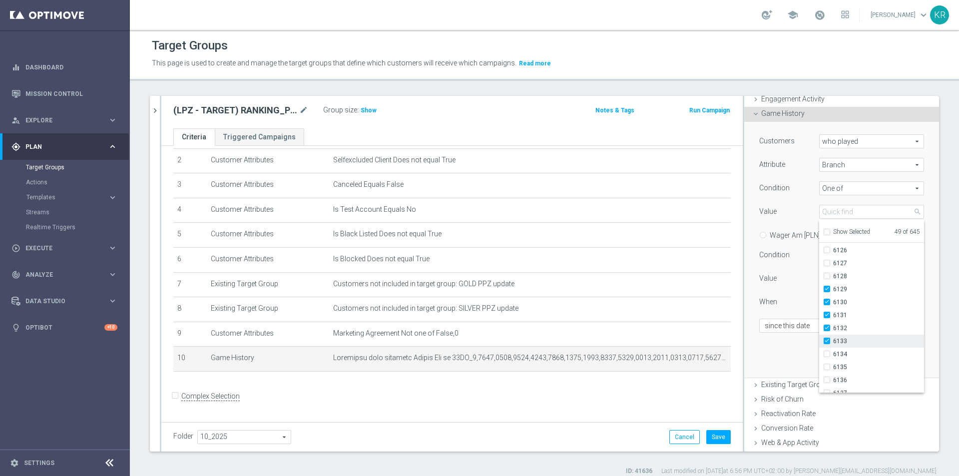
type input "Selected 50 of 645"
click at [847, 375] on label "6136" at bounding box center [878, 380] width 91 height 13
click at [833, 377] on input "6136" at bounding box center [830, 380] width 6 height 6
checkbox input "true"
type input "Selected 51 of 645"
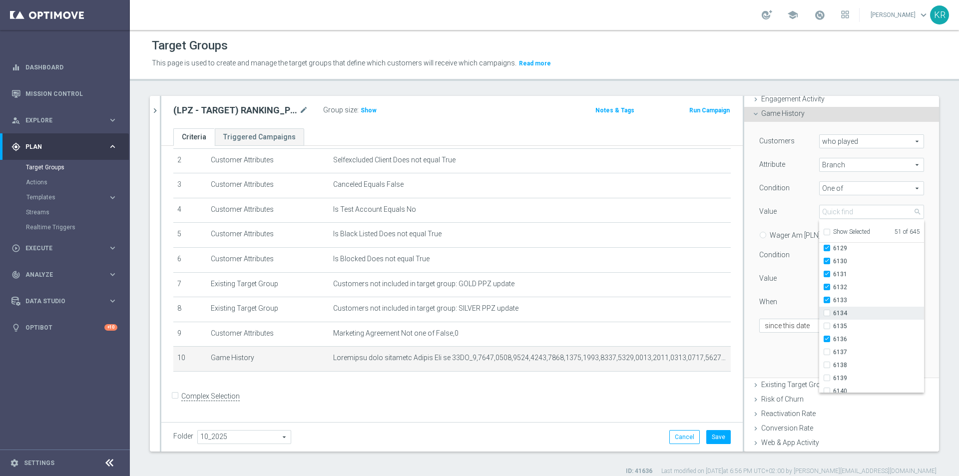
scroll to position [6997, 0]
click at [852, 358] on span "6138" at bounding box center [878, 356] width 91 height 8
click at [833, 358] on input "6138" at bounding box center [830, 356] width 6 height 6
checkbox input "true"
type input "Selected 52 of 645"
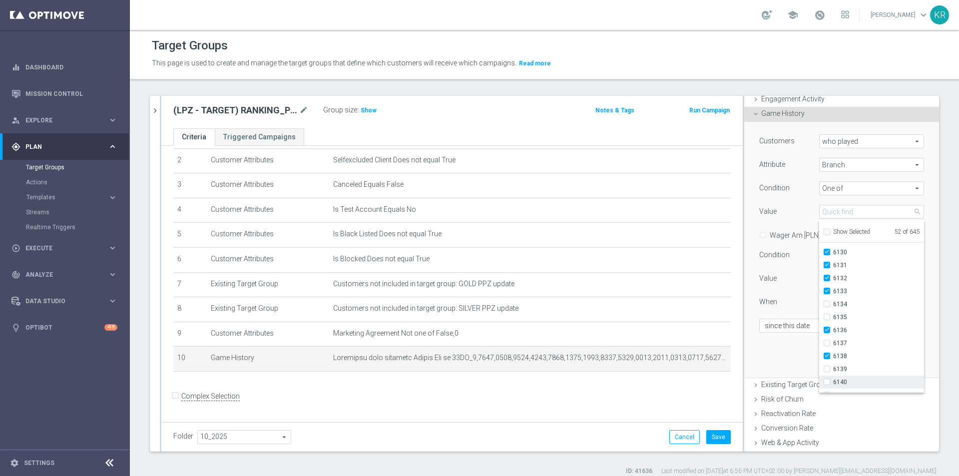
click at [849, 377] on label "6140" at bounding box center [878, 382] width 91 height 13
click at [833, 379] on input "6140" at bounding box center [830, 382] width 6 height 6
checkbox input "true"
type input "Selected 53 of 645"
click at [762, 344] on div "Customers who played who played arrow_drop_down search Attribute Branch Branch …" at bounding box center [842, 249] width 180 height 255
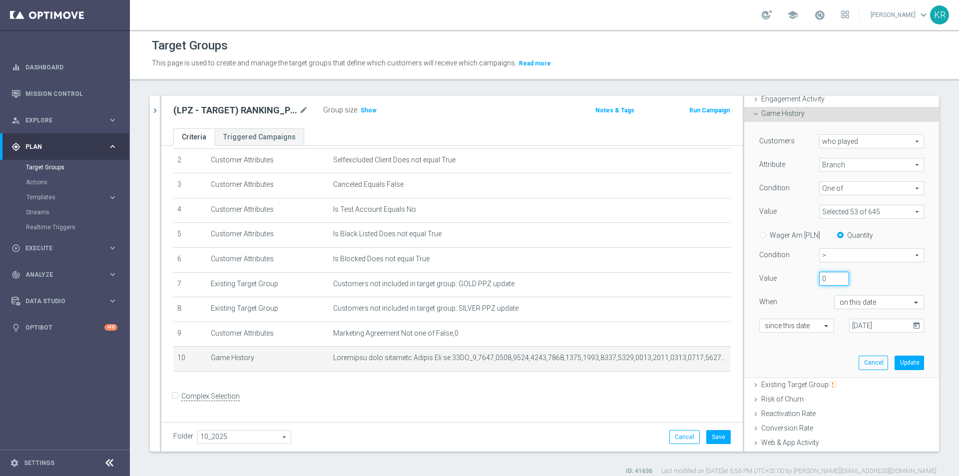
drag, startPoint x: 822, startPoint y: 277, endPoint x: 809, endPoint y: 280, distance: 13.2
click at [812, 278] on div "0" at bounding box center [834, 279] width 45 height 14
type input "5"
click at [823, 367] on div "Customers who played who played arrow_drop_down search Attribute Branch Branch …" at bounding box center [842, 249] width 180 height 255
click at [895, 364] on button "Update" at bounding box center [909, 363] width 29 height 14
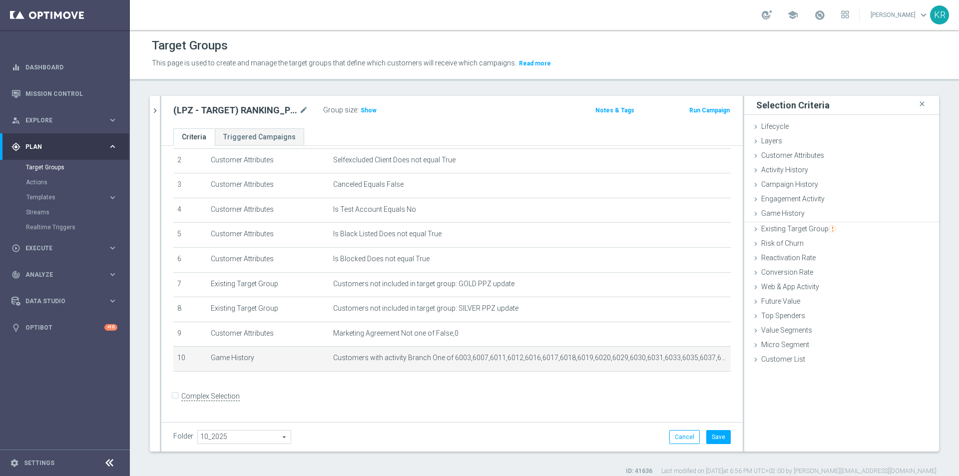
scroll to position [0, 0]
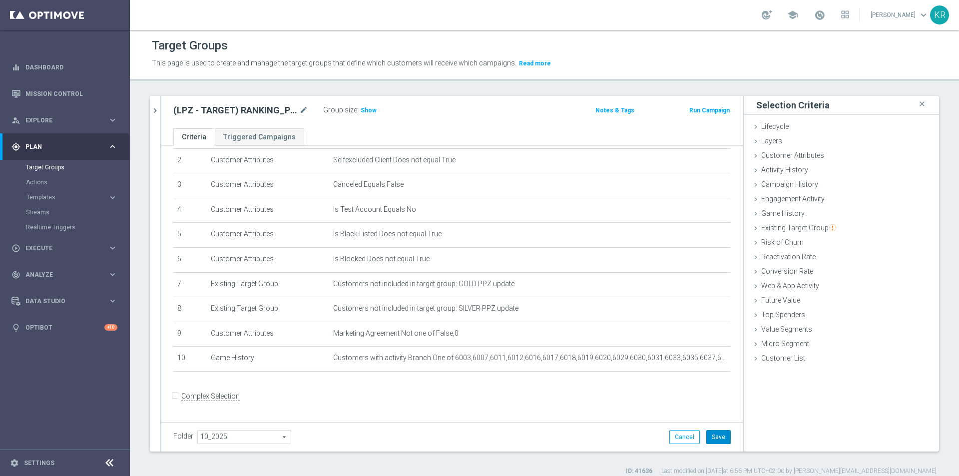
click at [716, 434] on button "Save" at bounding box center [718, 437] width 24 height 14
click at [368, 109] on span "Show" at bounding box center [369, 110] width 16 height 7
click at [385, 118] on div "(LPZ - TARGET) RANKING_POLHOL_11102025 mode_edit Group size : 2,115 Notes & Tag…" at bounding box center [451, 112] width 581 height 32
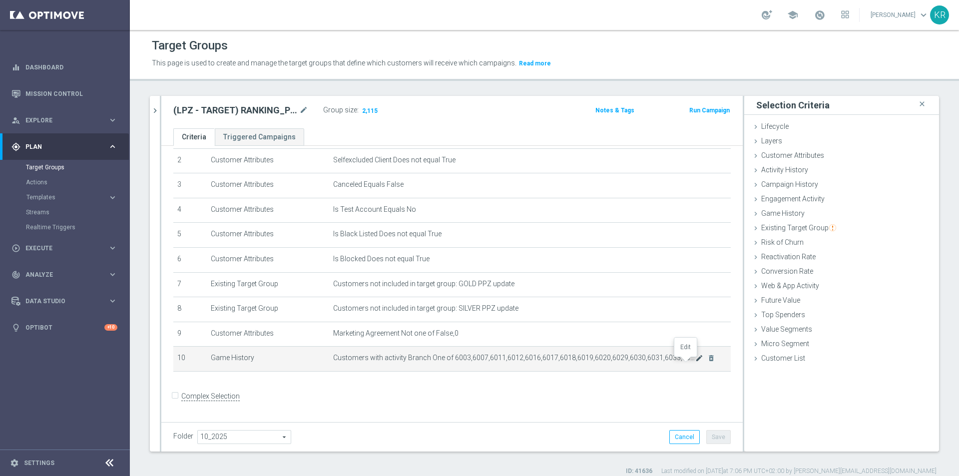
click at [695, 362] on icon "mode_edit" at bounding box center [699, 358] width 8 height 8
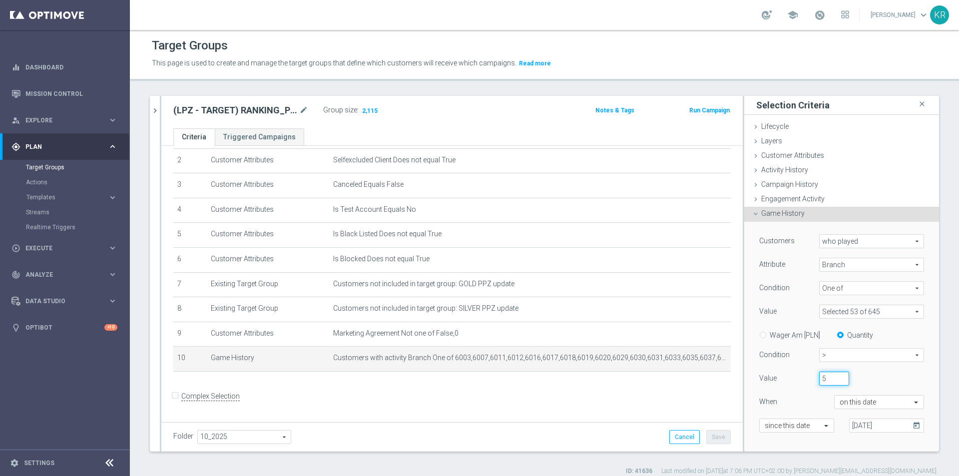
drag, startPoint x: 817, startPoint y: 380, endPoint x: 808, endPoint y: 381, distance: 8.5
click at [812, 381] on div "5" at bounding box center [834, 379] width 45 height 14
drag, startPoint x: 820, startPoint y: 377, endPoint x: 805, endPoint y: 378, distance: 15.5
click at [812, 378] on div "8" at bounding box center [834, 379] width 45 height 14
type input "10"
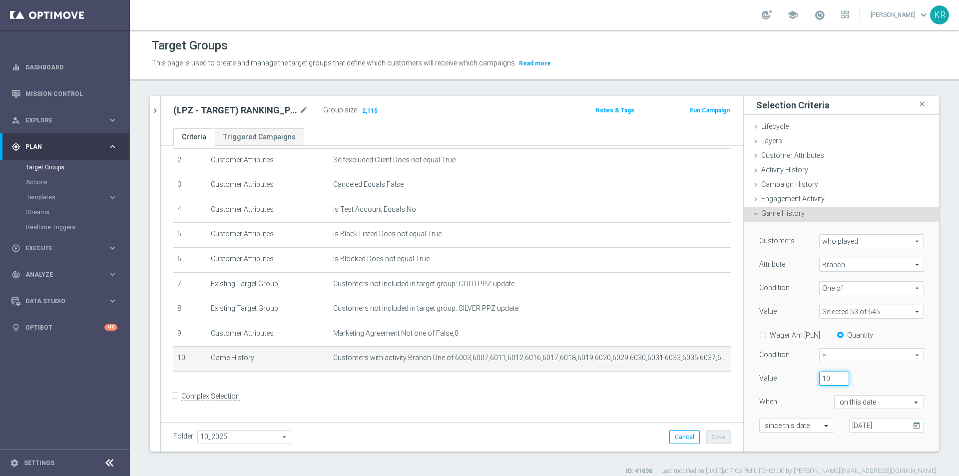
click at [863, 381] on div "10" at bounding box center [857, 379] width 90 height 14
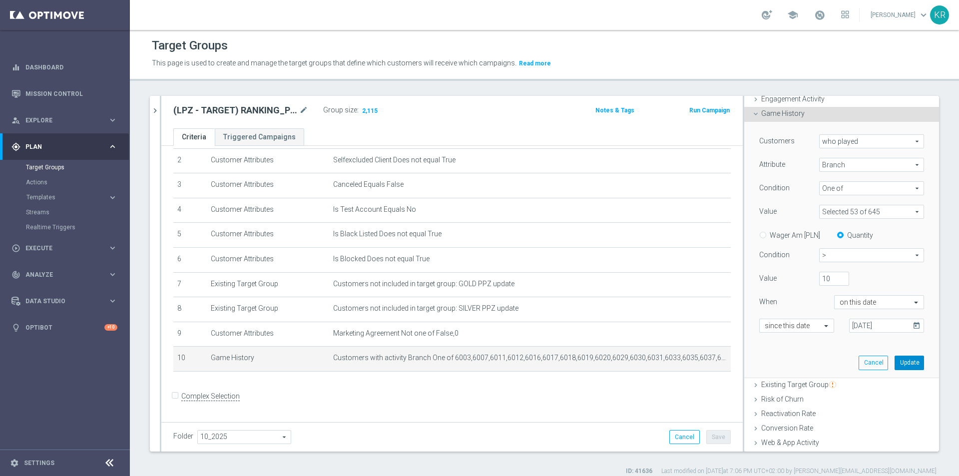
click at [895, 359] on button "Update" at bounding box center [909, 363] width 29 height 14
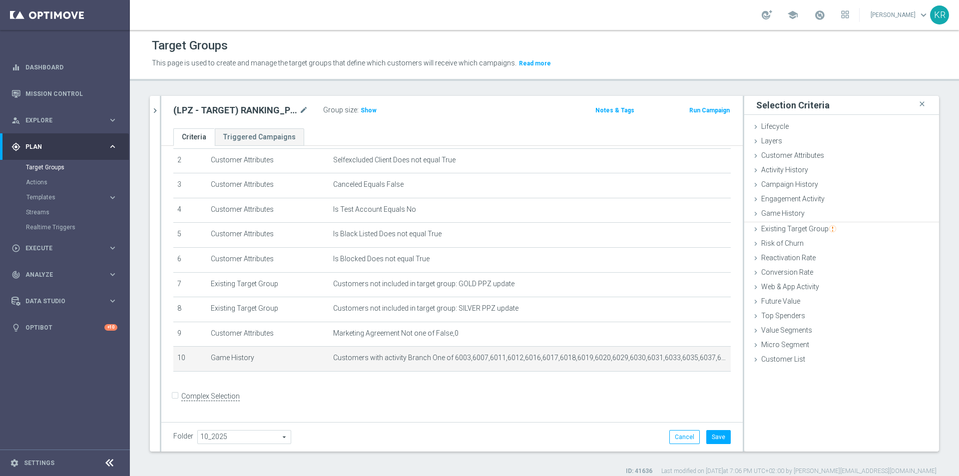
scroll to position [0, 0]
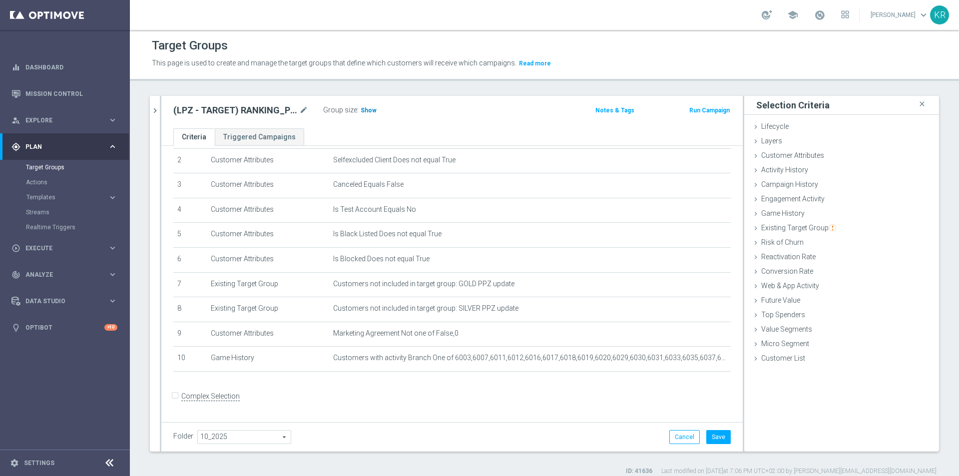
click at [367, 112] on span "Show" at bounding box center [369, 110] width 16 height 7
click at [715, 434] on button "Save" at bounding box center [718, 437] width 24 height 14
